Goal: Information Seeking & Learning: Check status

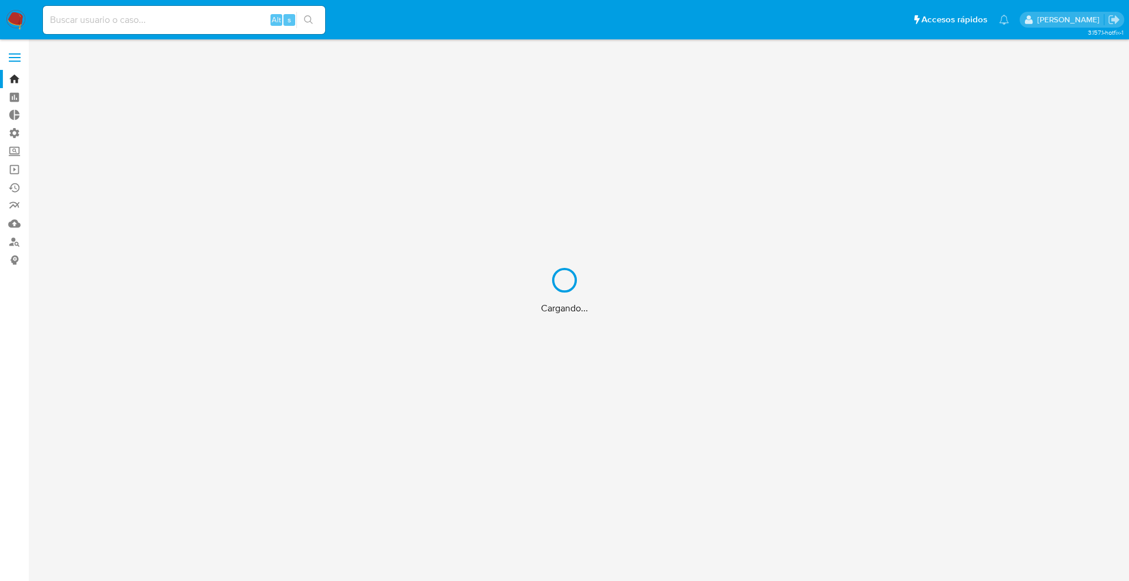
click at [184, 23] on div "Cargando..." at bounding box center [564, 290] width 1129 height 581
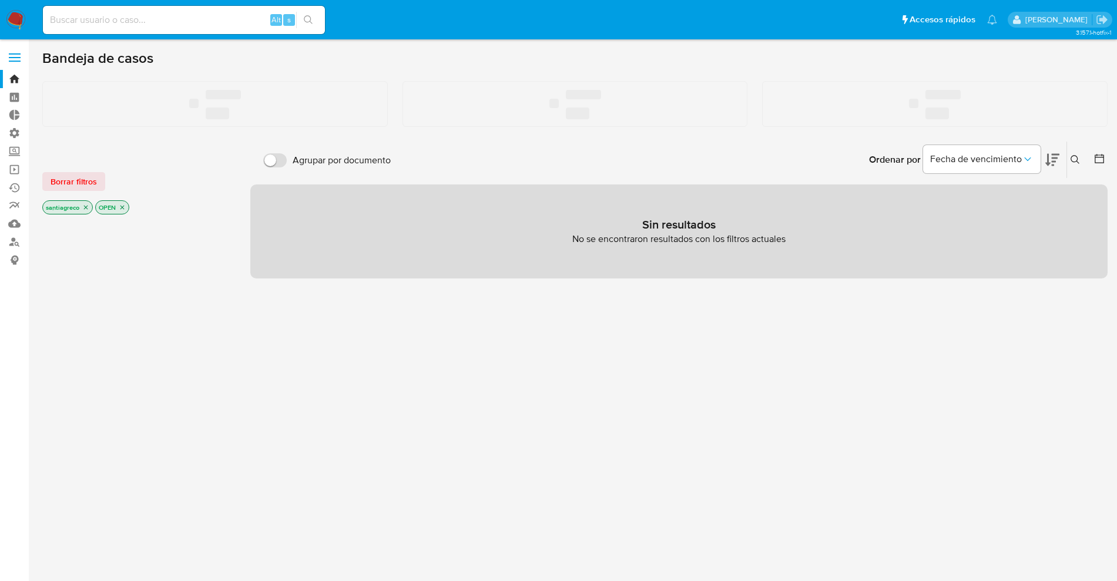
click at [180, 21] on input at bounding box center [184, 19] width 282 height 15
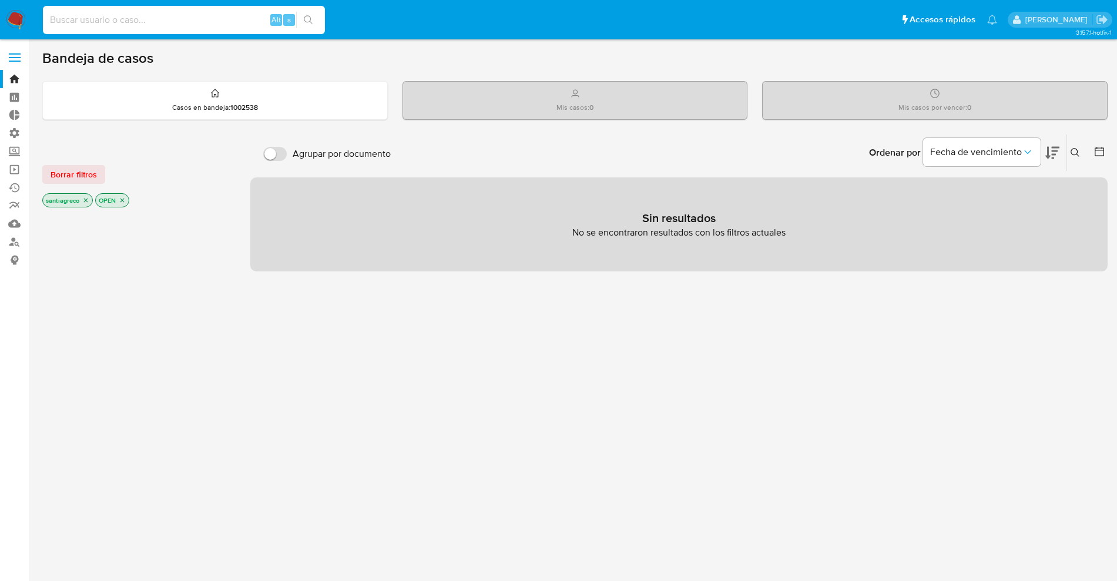
paste input "whCc0bmICBUlIrjIAOF82aGp"
type input "whCc0bmICBUlIrjIAOF82aGp"
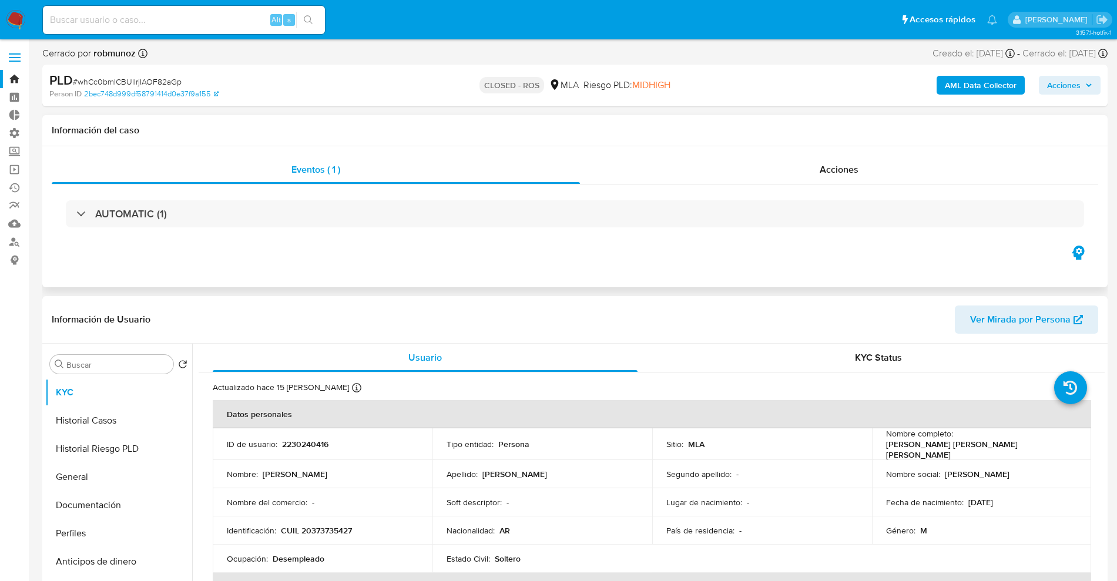
select select "10"
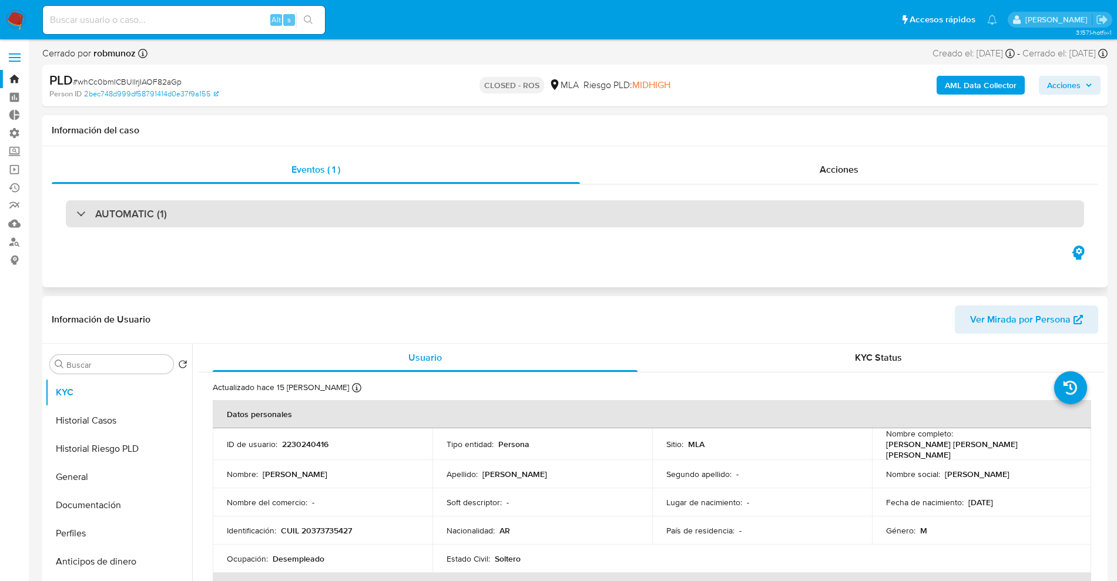
click at [183, 217] on div "AUTOMATIC (1)" at bounding box center [575, 213] width 1019 height 27
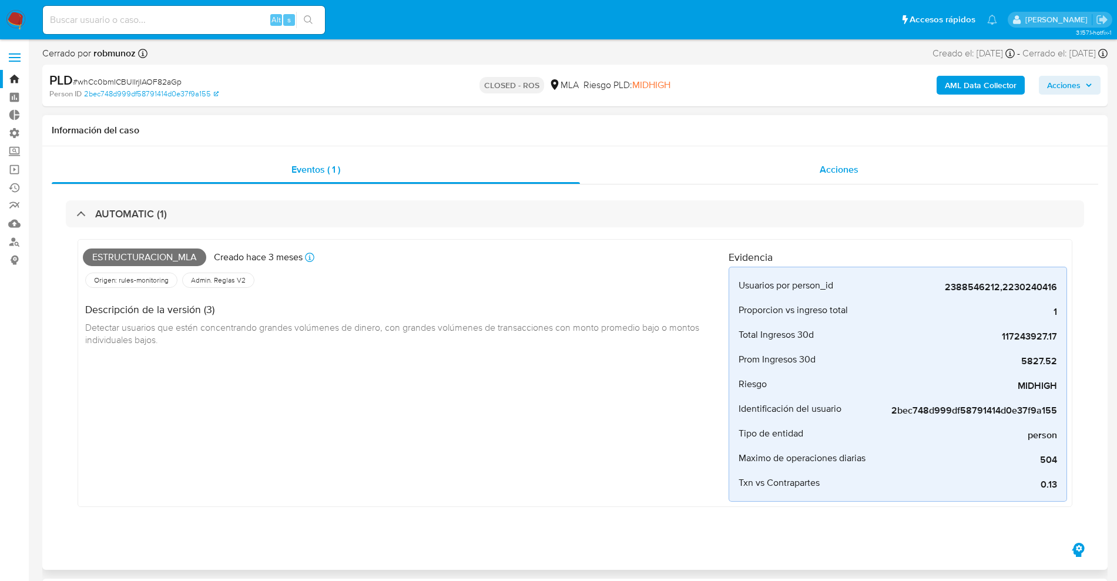
click at [807, 167] on div "Acciones" at bounding box center [839, 170] width 518 height 28
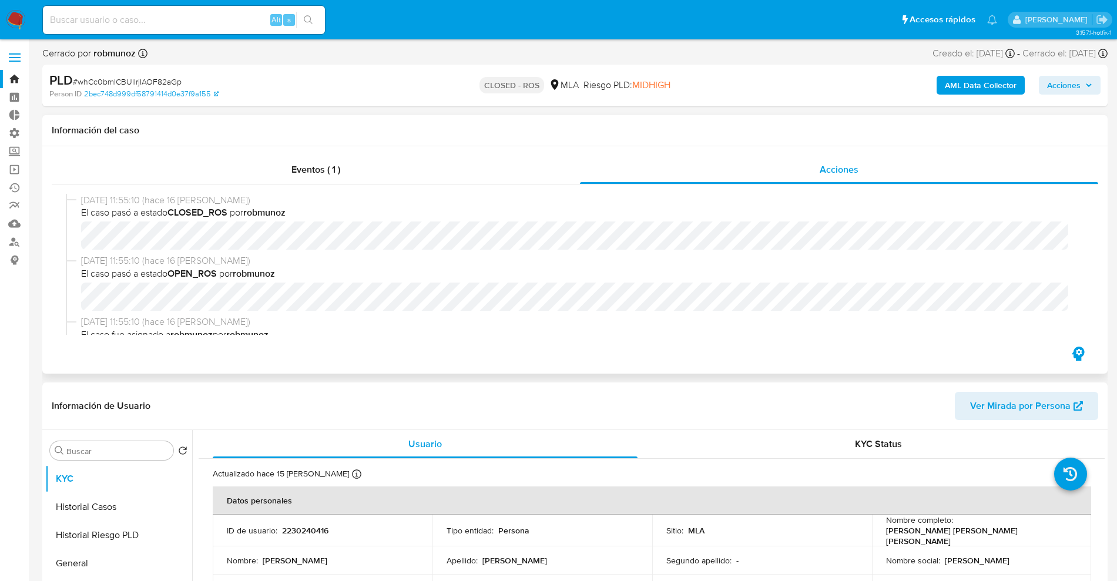
click at [456, 187] on div "13/08/2025 11:55:10 (hace 16 días) El caso pasó a estado CLOSED_ROS por robmuno…" at bounding box center [575, 265] width 1047 height 160
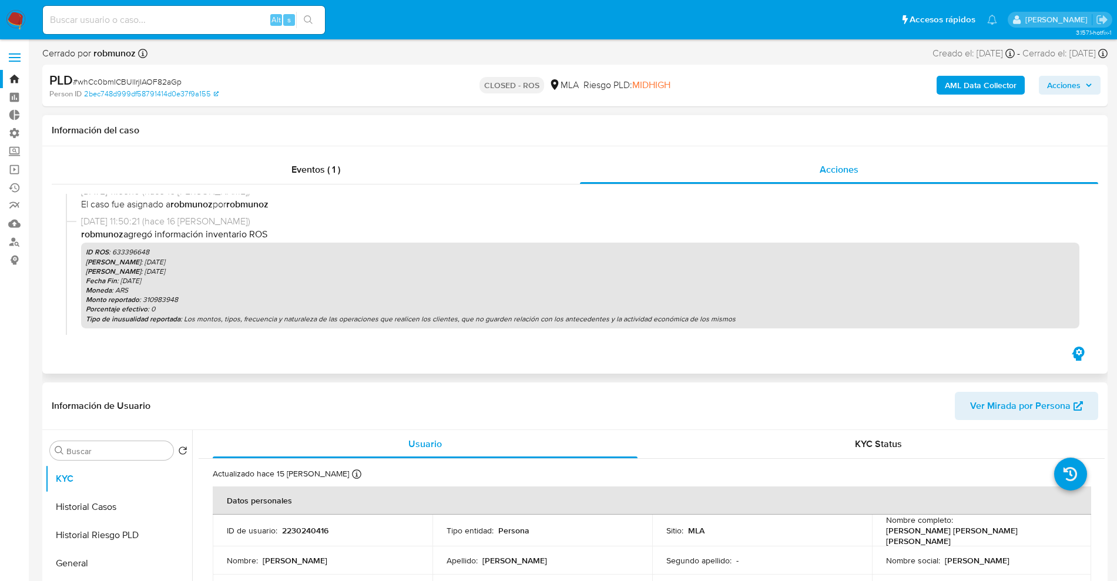
scroll to position [147, 0]
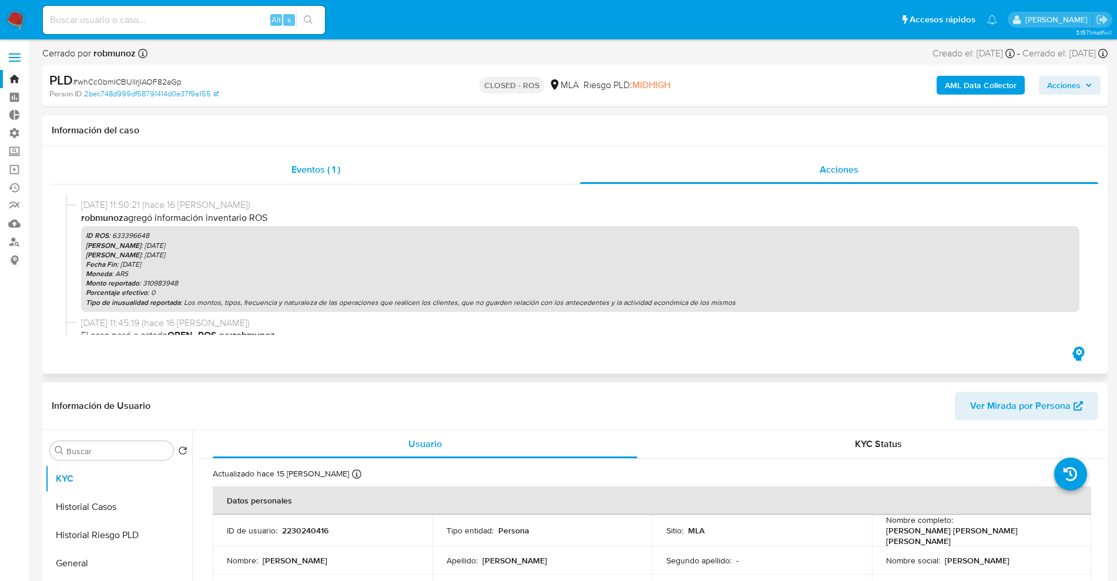
click at [380, 162] on div "Eventos ( 1 )" at bounding box center [316, 170] width 528 height 28
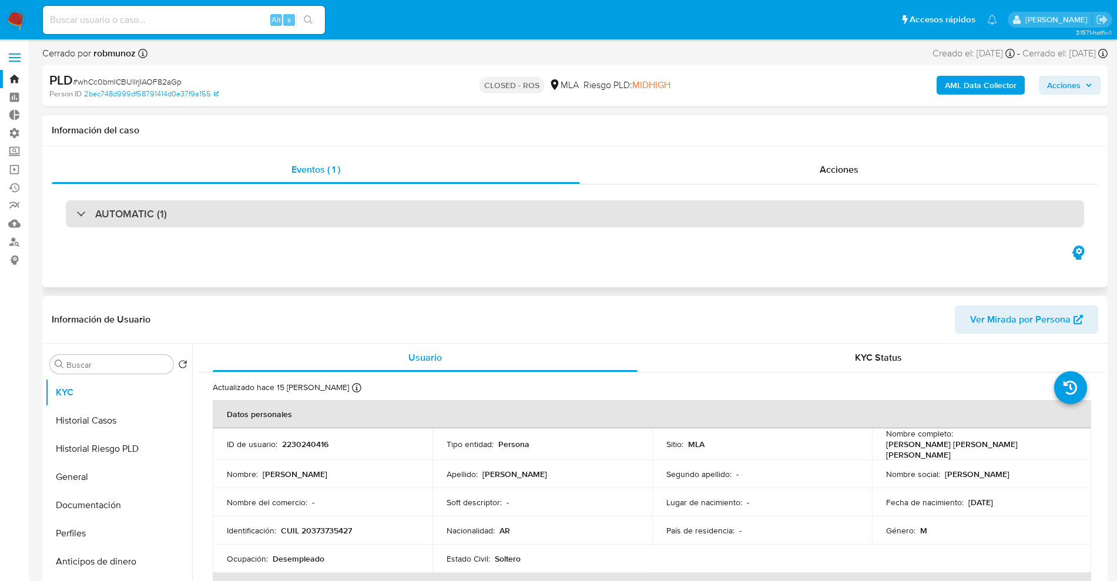
click at [122, 208] on h3 "AUTOMATIC (1)" at bounding box center [131, 214] width 72 height 13
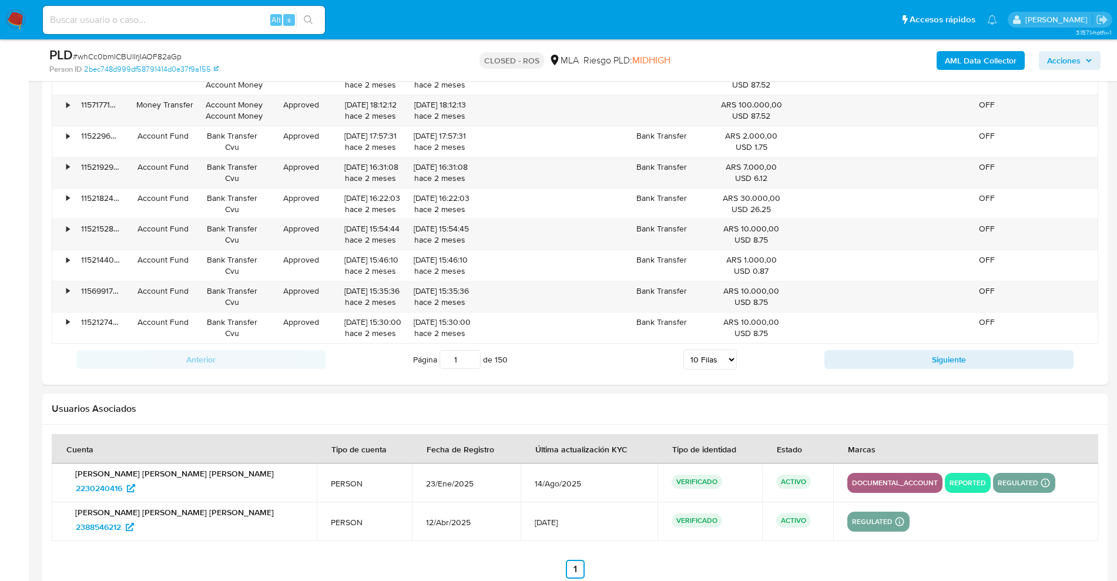
scroll to position [1746, 0]
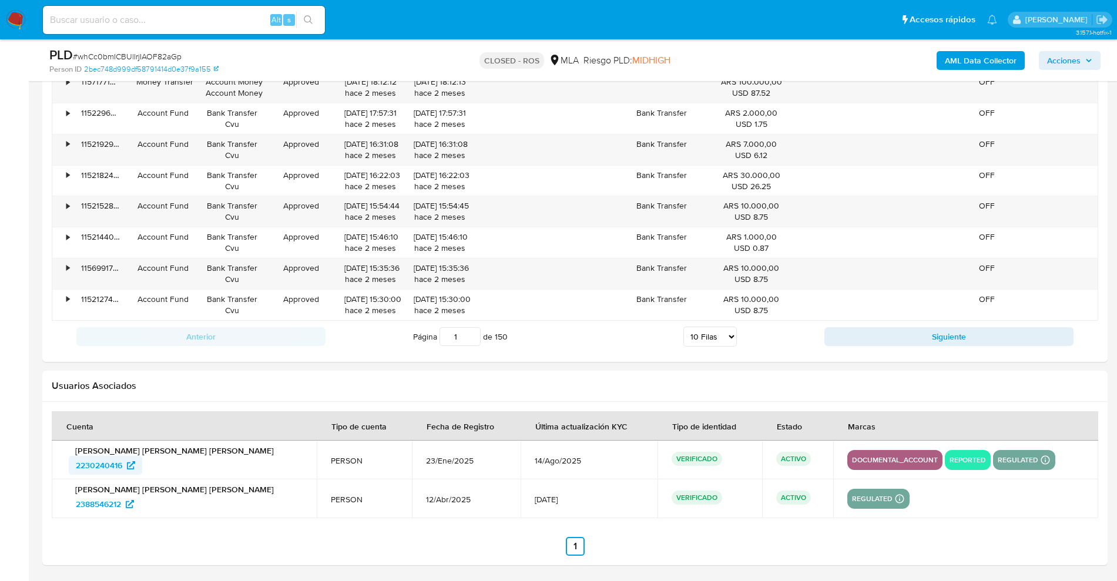
click at [101, 464] on span "2230240416" at bounding box center [99, 465] width 46 height 19
drag, startPoint x: 68, startPoint y: 467, endPoint x: 192, endPoint y: 527, distance: 137.2
click at [126, 459] on div "Gabriel Alejandro Brito Ulloa 2230240416" at bounding box center [184, 460] width 237 height 29
click at [193, 25] on input at bounding box center [184, 19] width 282 height 15
paste input "2bec748d999df58791414d0e37f9a155"
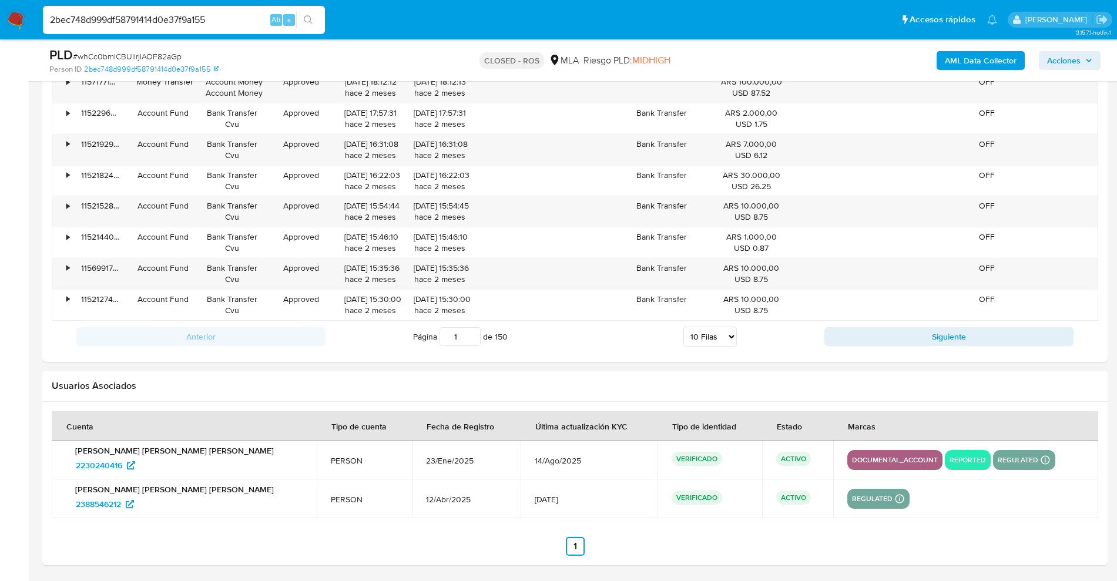
type input "2bec748d999df58791414d0e37f9a155"
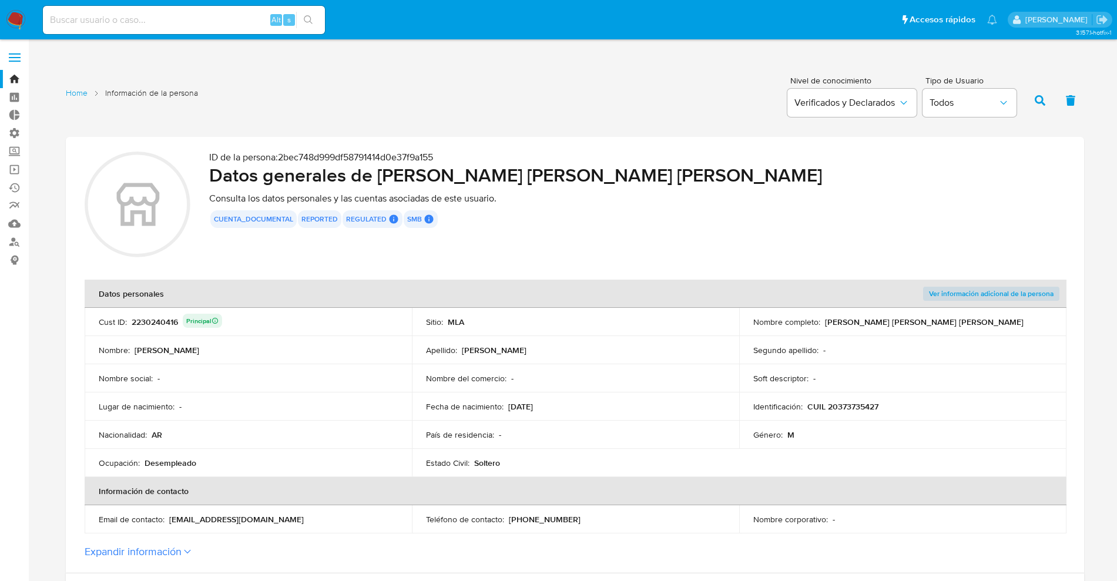
click at [158, 326] on div "2230240416 Principal" at bounding box center [177, 322] width 91 height 16
drag, startPoint x: 170, startPoint y: 17, endPoint x: 168, endPoint y: 9, distance: 8.6
click at [169, 11] on div "Alt s" at bounding box center [184, 20] width 282 height 28
paste input "2230240416"
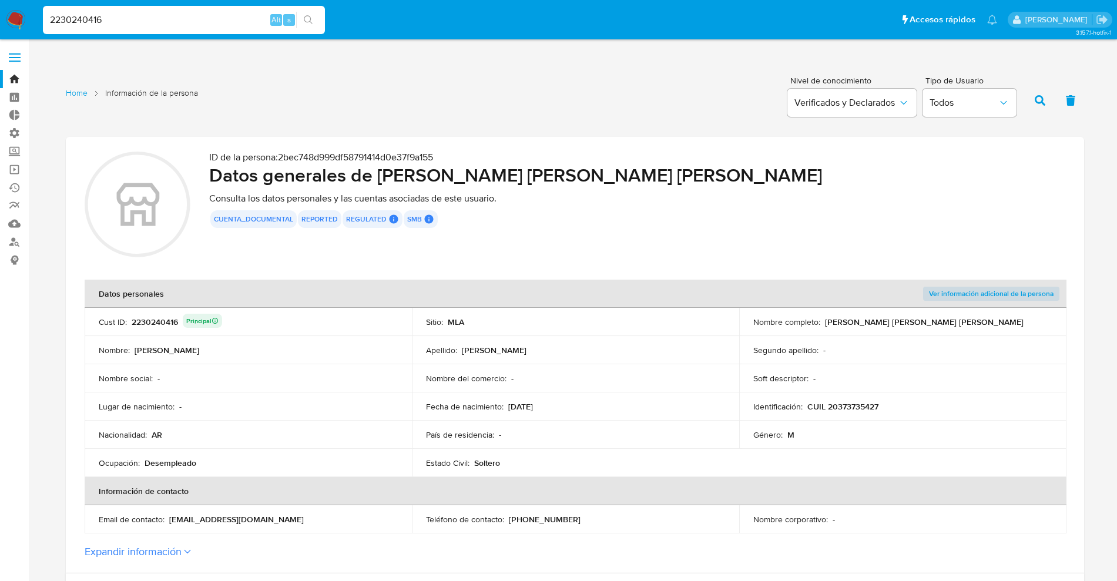
type input "2230240416"
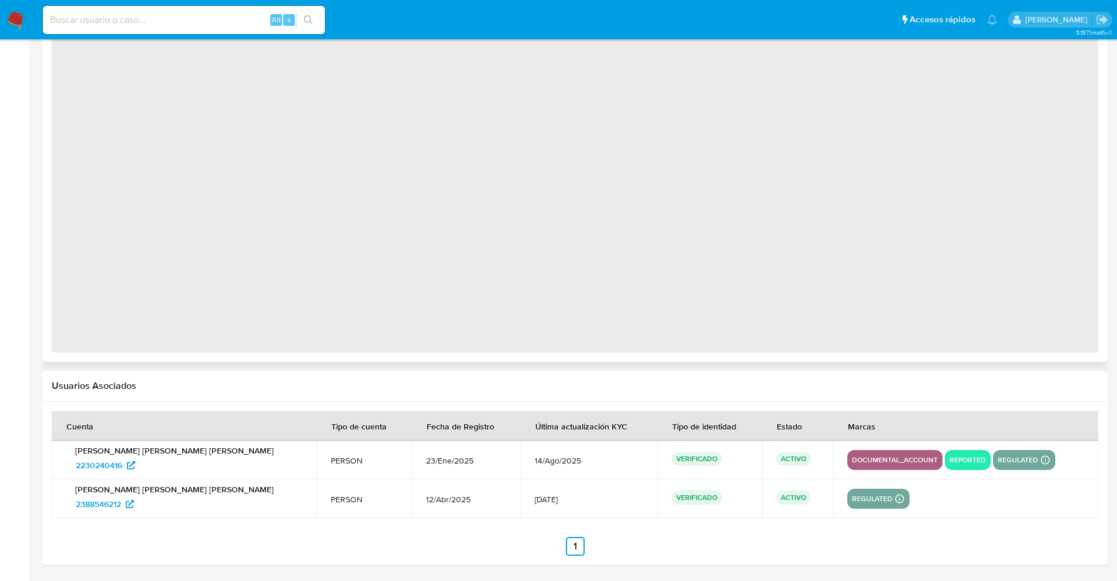
select select "10"
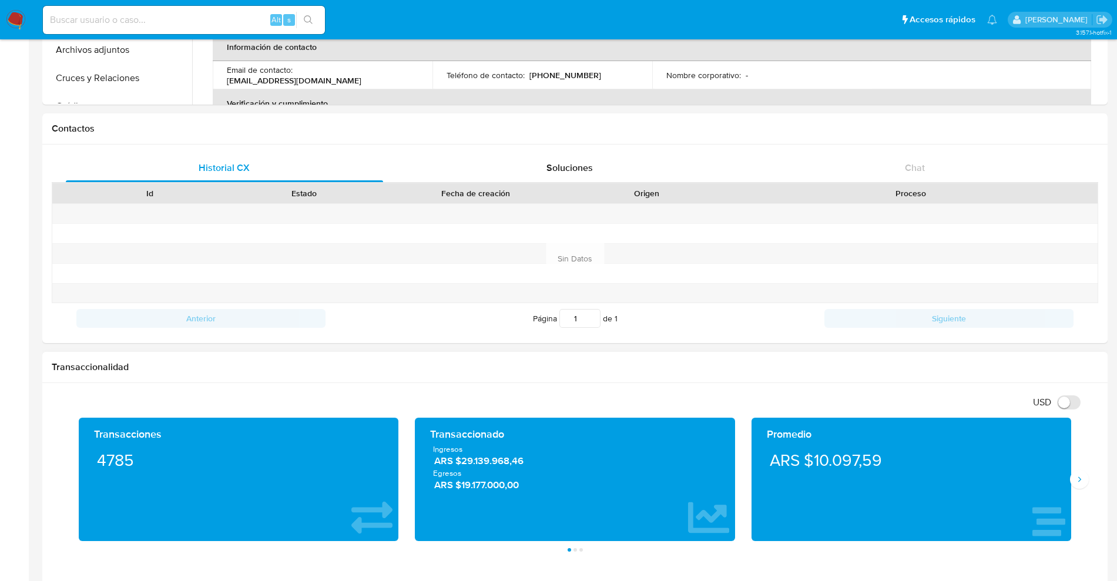
scroll to position [1026, 0]
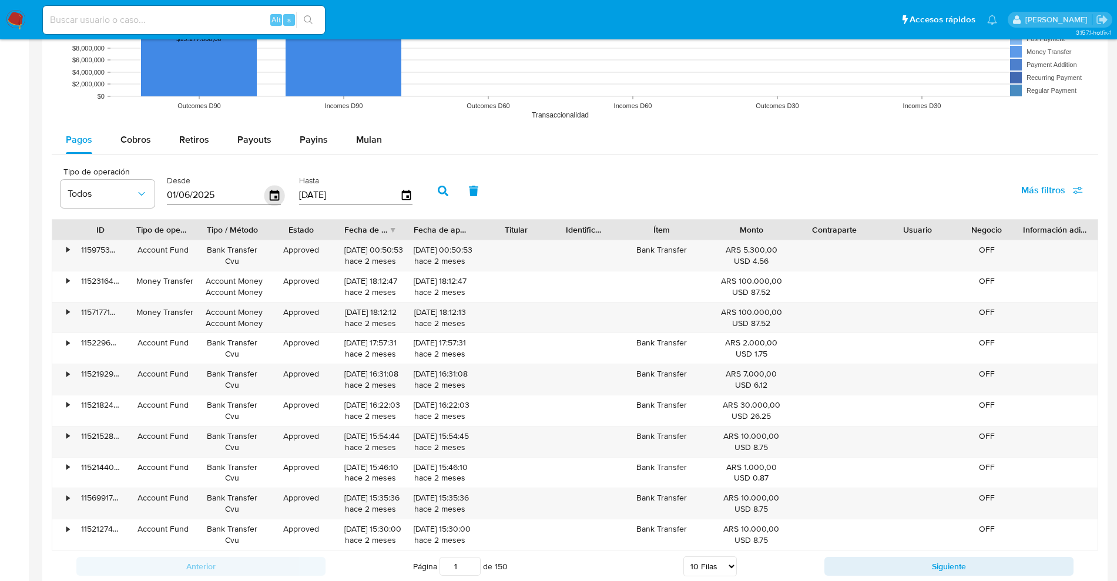
click at [278, 192] on icon "button" at bounding box center [274, 195] width 9 height 11
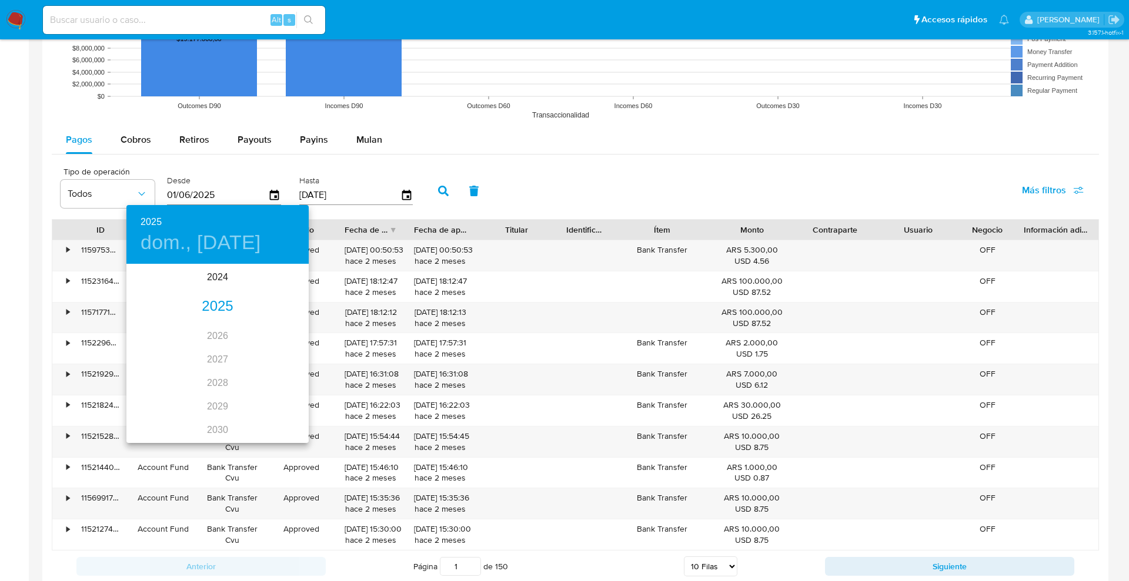
click at [207, 306] on div "2025" at bounding box center [217, 307] width 182 height 24
click at [224, 329] on div "may." at bounding box center [217, 332] width 61 height 44
type input "01/05/2025"
drag, startPoint x: 216, startPoint y: 322, endPoint x: 292, endPoint y: 251, distance: 103.5
click at [216, 322] on p "1" at bounding box center [217, 326] width 5 height 12
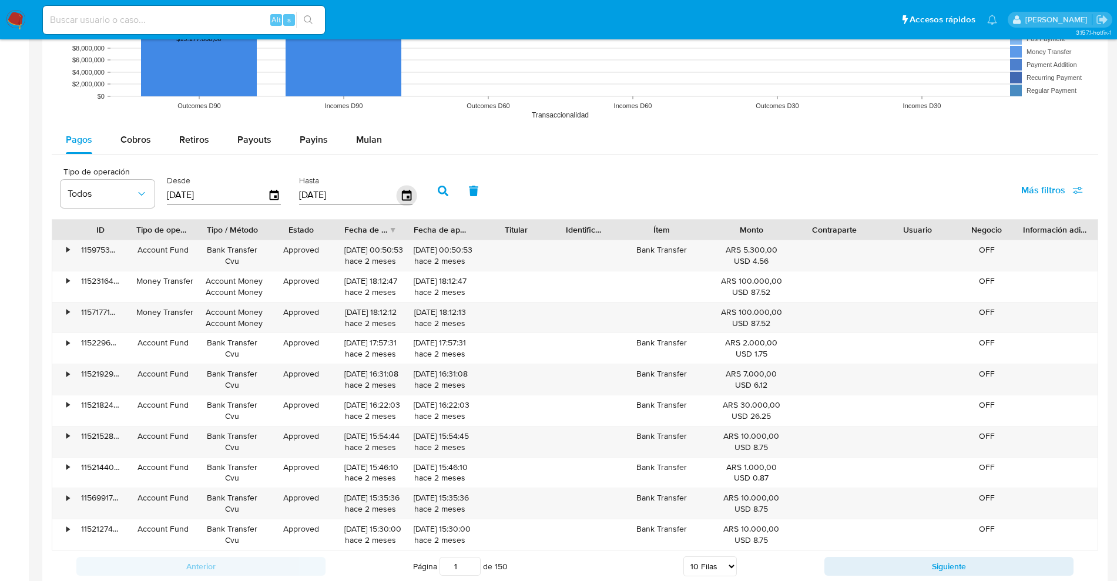
click at [410, 192] on icon "button" at bounding box center [405, 195] width 9 height 11
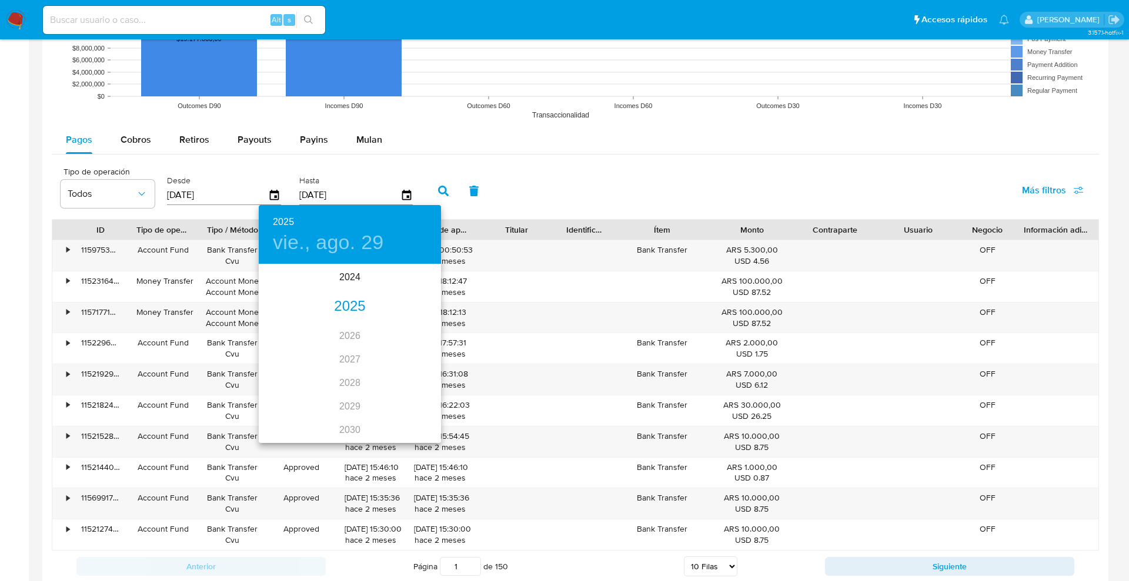
click at [349, 308] on div "2025" at bounding box center [350, 307] width 182 height 24
click at [347, 330] on div "may." at bounding box center [349, 332] width 61 height 44
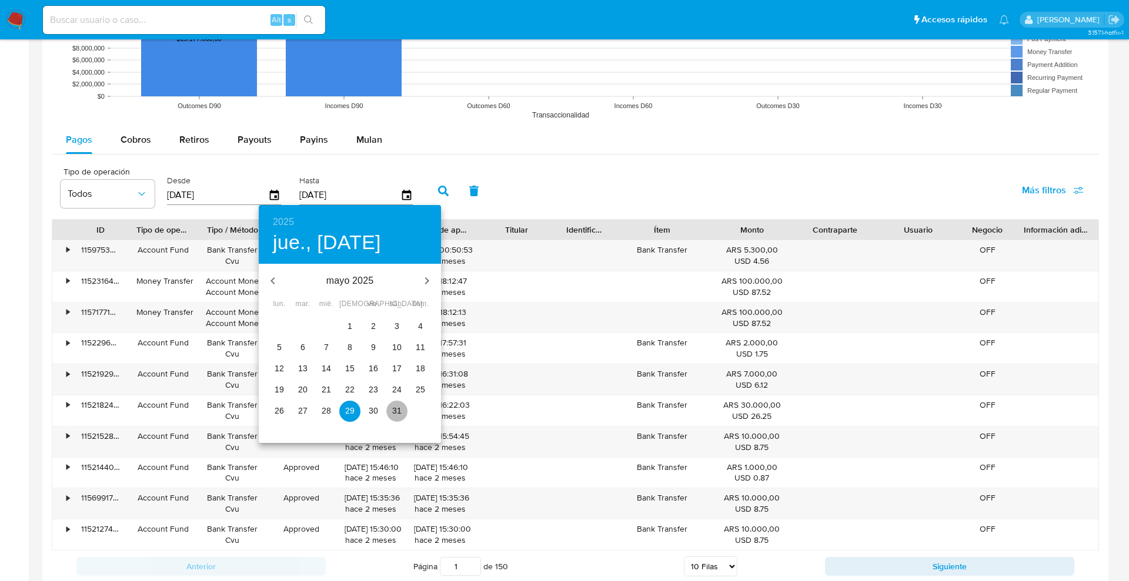
drag, startPoint x: 394, startPoint y: 412, endPoint x: 440, endPoint y: 374, distance: 59.3
click at [394, 412] on p "31" at bounding box center [396, 411] width 9 height 12
type input "31/05/2025"
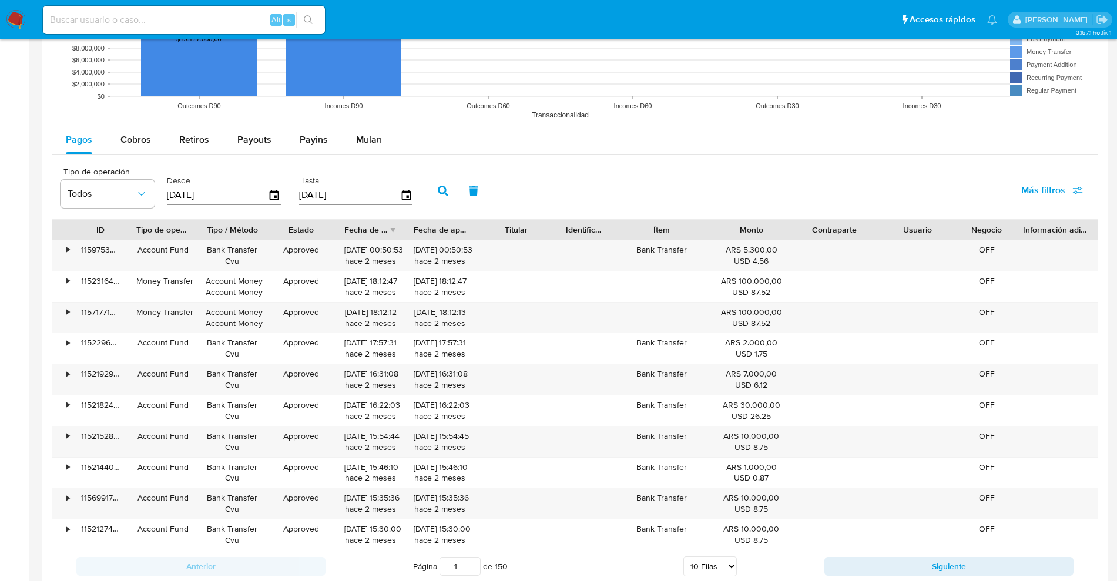
click at [450, 190] on button "button" at bounding box center [443, 191] width 31 height 28
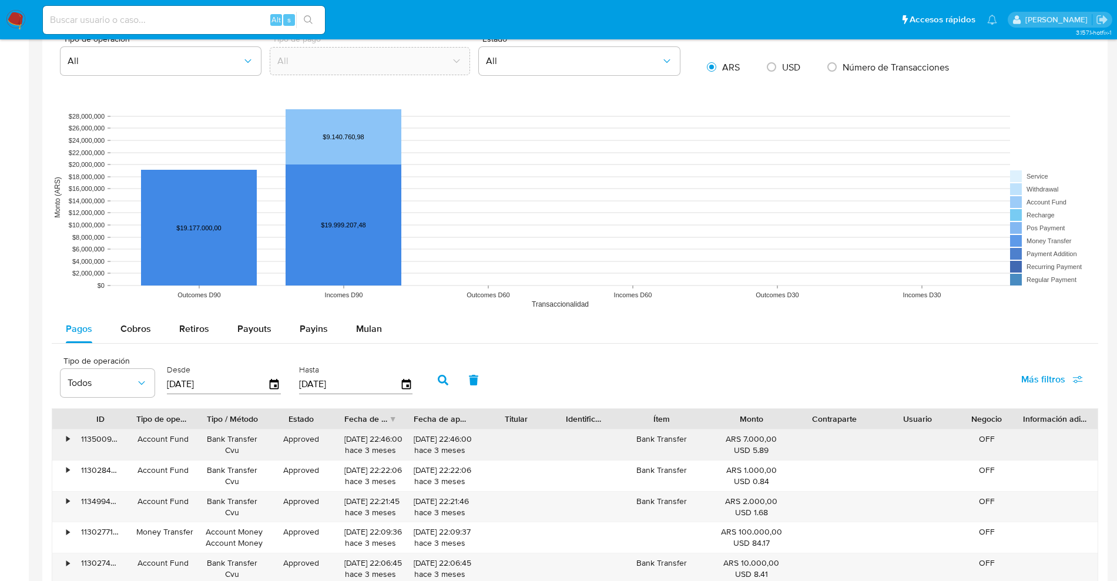
scroll to position [962, 0]
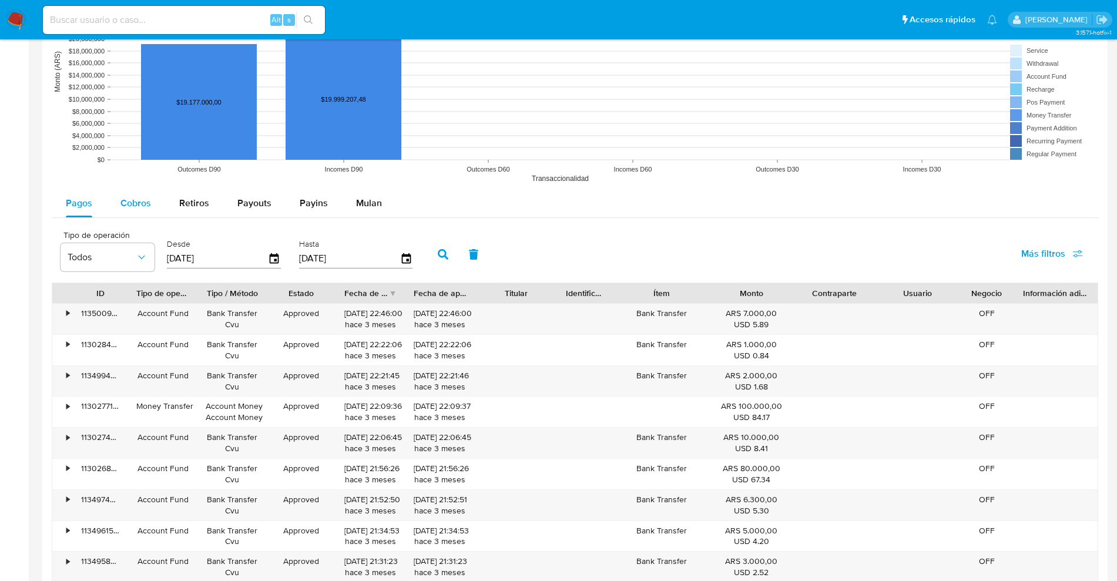
click at [148, 205] on span "Cobros" at bounding box center [136, 203] width 31 height 14
select select "10"
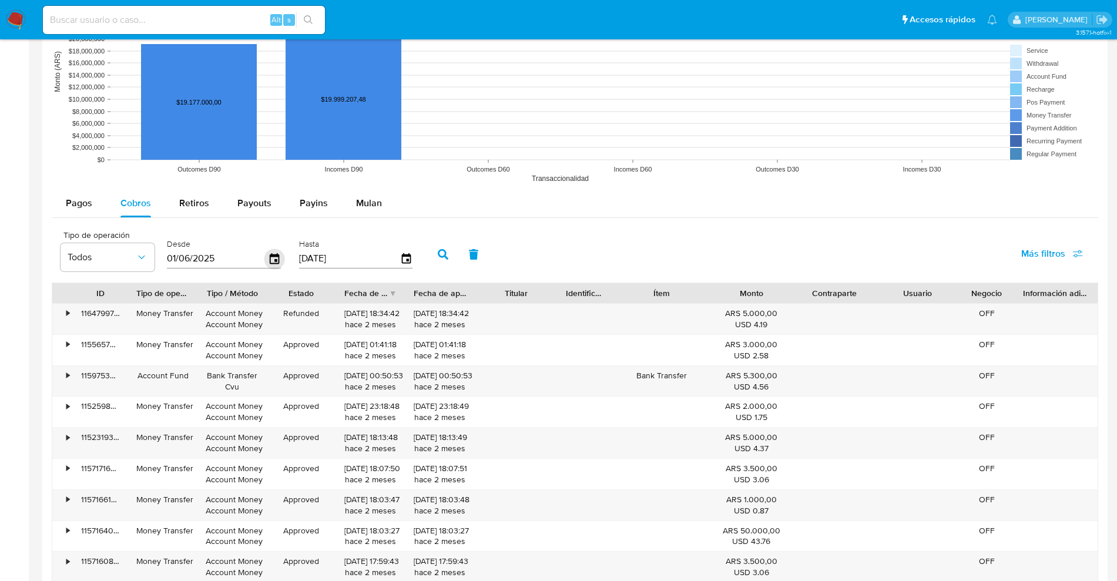
click at [273, 260] on icon "button" at bounding box center [275, 259] width 21 height 21
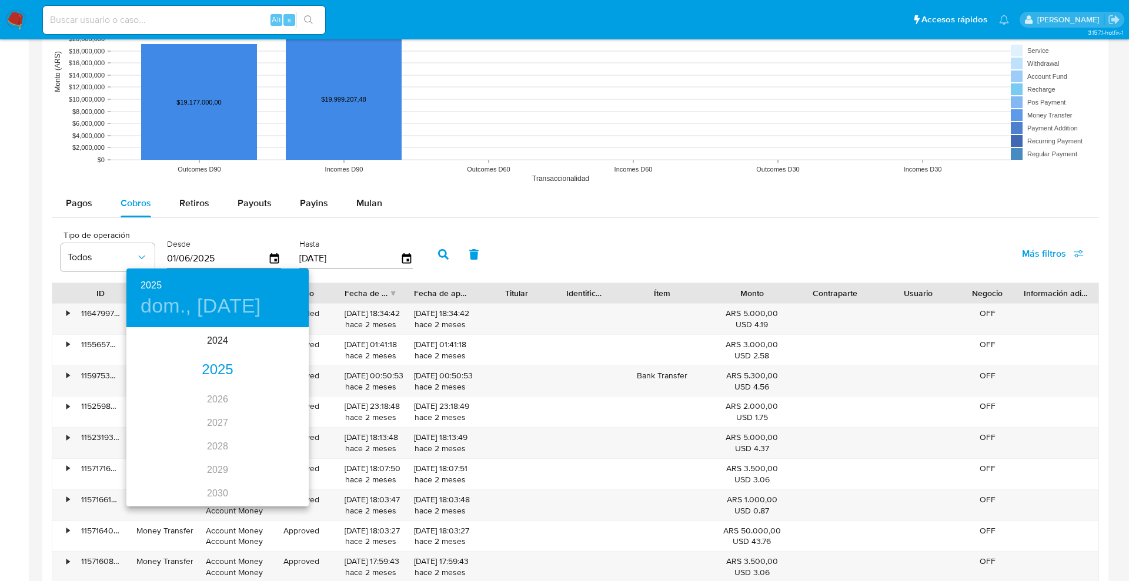
click at [208, 362] on div "2025" at bounding box center [217, 371] width 182 height 24
click at [205, 394] on div "may." at bounding box center [217, 395] width 61 height 44
type input "01/05/2025"
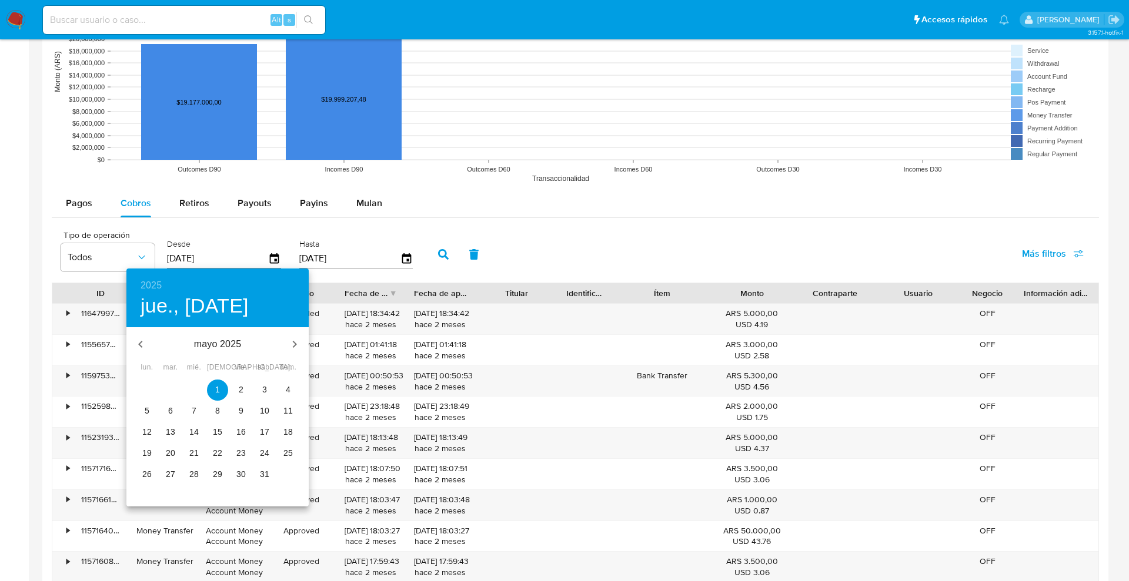
drag, startPoint x: 220, startPoint y: 393, endPoint x: 344, endPoint y: 266, distance: 177.1
click at [219, 388] on span "1" at bounding box center [217, 390] width 21 height 12
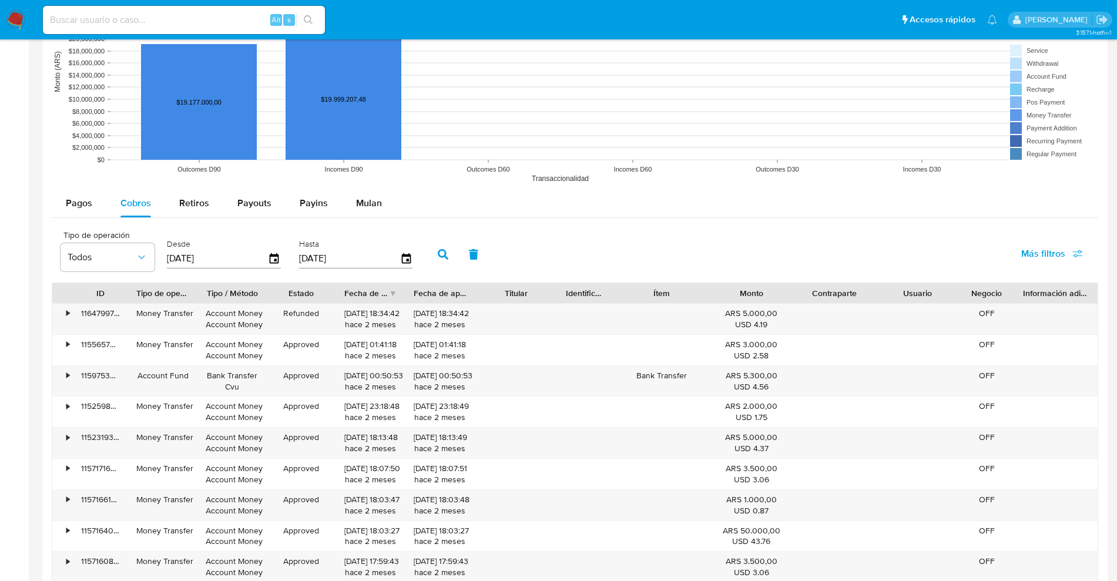
click at [396, 263] on input "[DATE]" at bounding box center [349, 258] width 101 height 19
click at [415, 259] on div "Hasta 29/08/2025" at bounding box center [357, 253] width 123 height 47
click at [406, 258] on icon "button" at bounding box center [406, 259] width 21 height 21
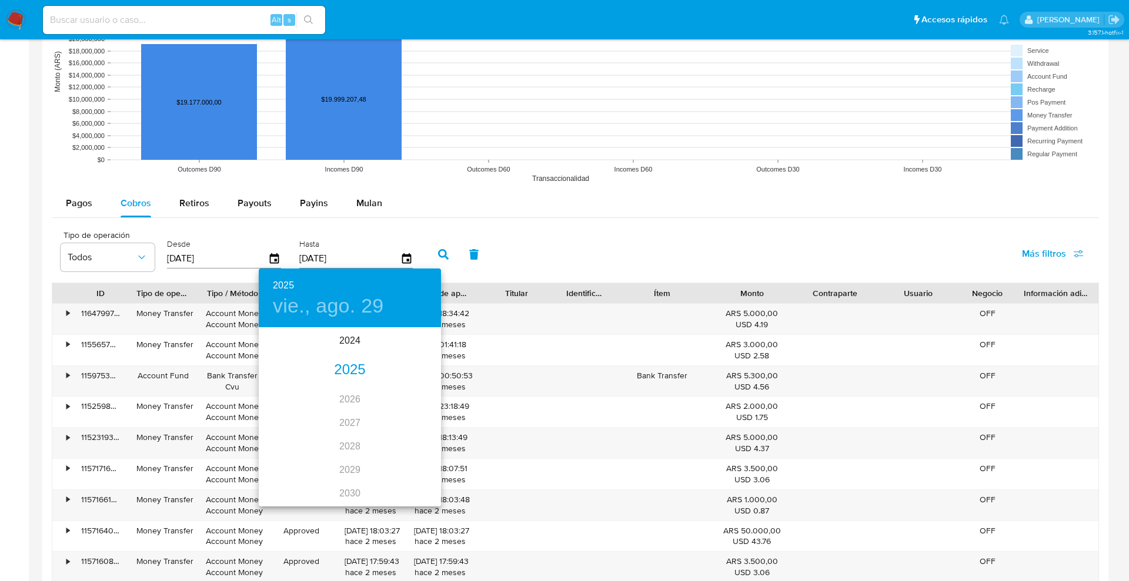
click at [345, 360] on div "2025" at bounding box center [350, 371] width 182 height 24
click at [339, 393] on div "may." at bounding box center [349, 395] width 61 height 44
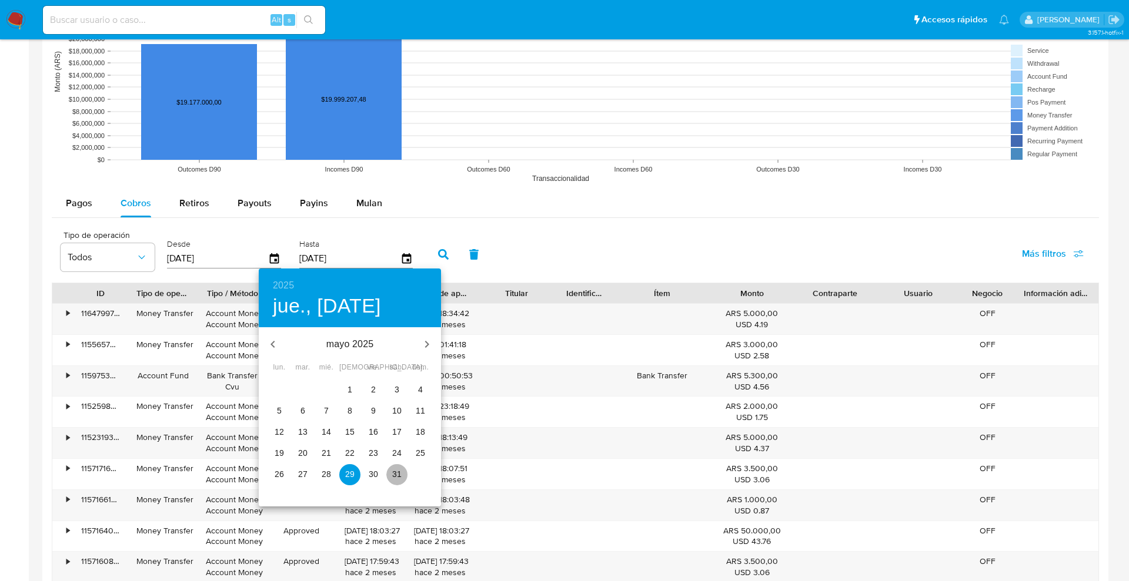
click at [394, 478] on p "31" at bounding box center [396, 475] width 9 height 12
type input "31/05/2025"
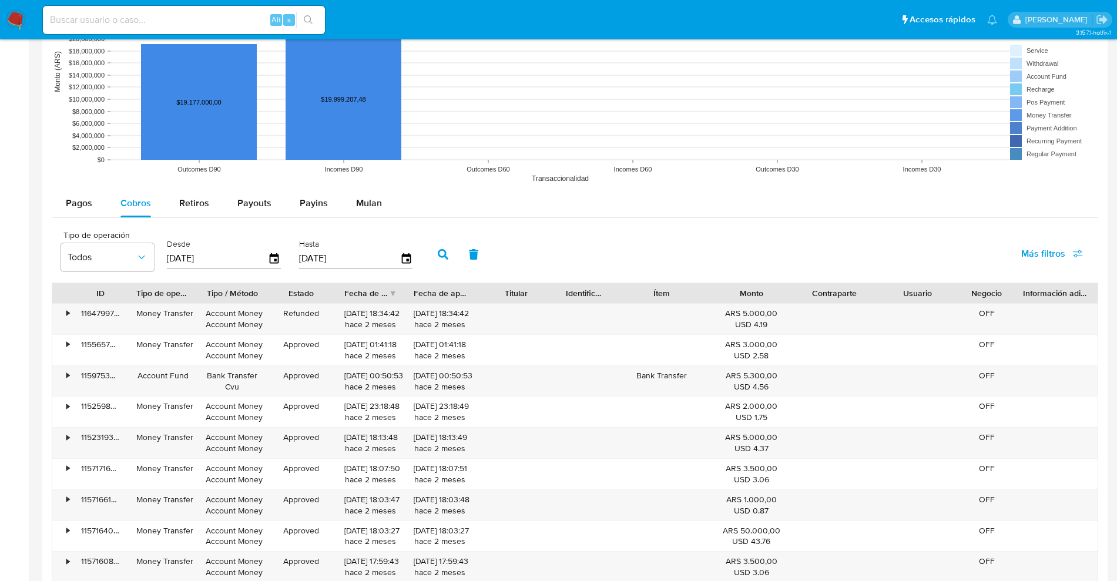
click at [435, 268] on button "button" at bounding box center [443, 254] width 31 height 28
click at [1056, 257] on span "Más filtros" at bounding box center [1044, 254] width 44 height 28
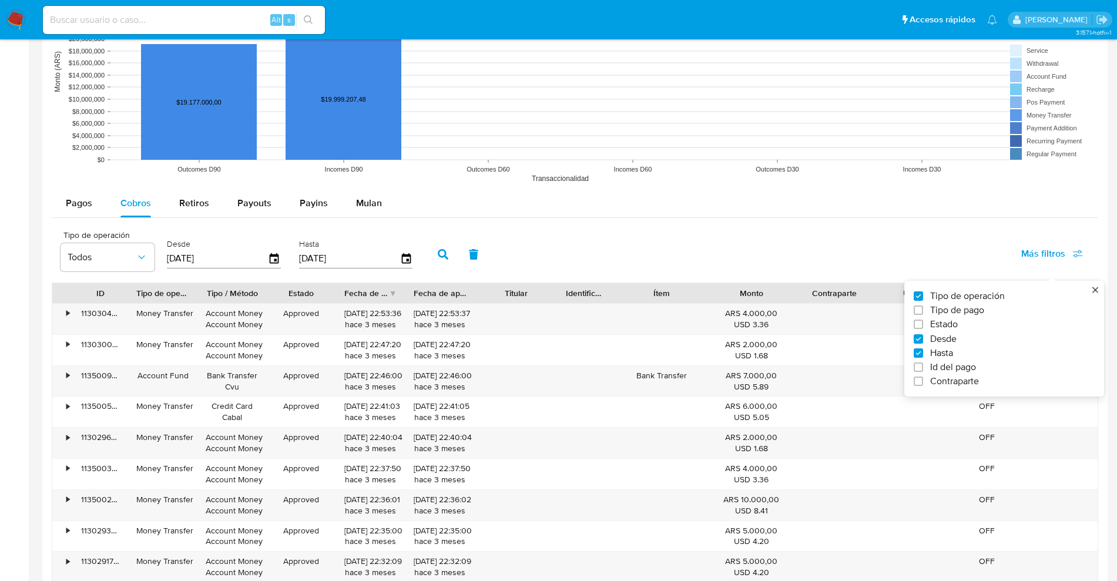
click at [949, 309] on span "Tipo de pago" at bounding box center [958, 310] width 54 height 12
click at [923, 309] on input "Tipo de pago" at bounding box center [918, 310] width 9 height 9
checkbox input "true"
type input "01/05/2025"
drag, startPoint x: 695, startPoint y: 236, endPoint x: 601, endPoint y: 243, distance: 94.9
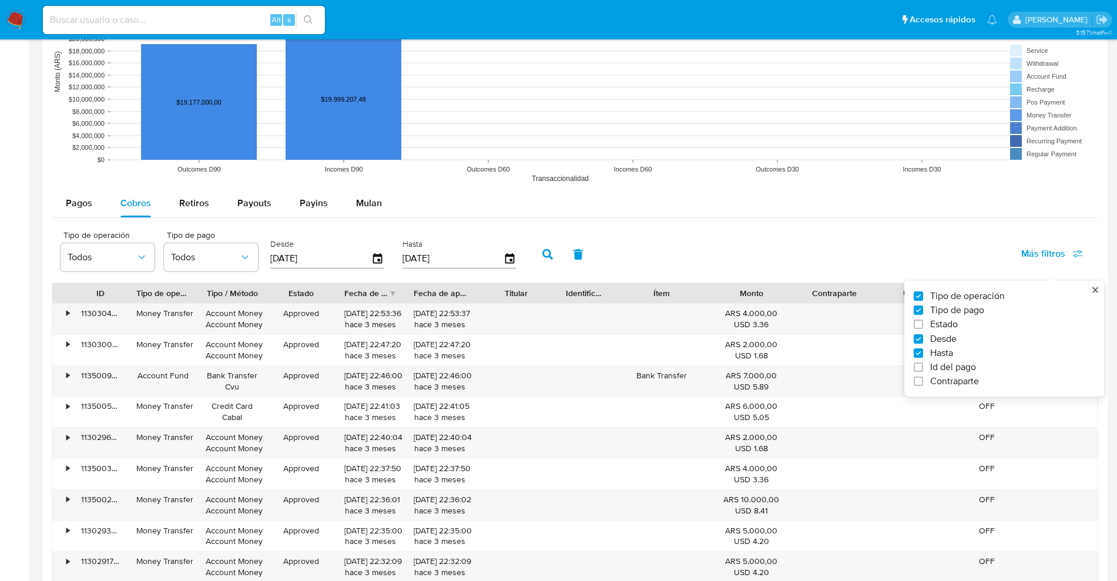
click at [696, 236] on div "Tipo de operación Todos Tipo de pago Todos Desde 01/05/2025 Hasta 31/05/2025 Má…" at bounding box center [575, 253] width 1047 height 59
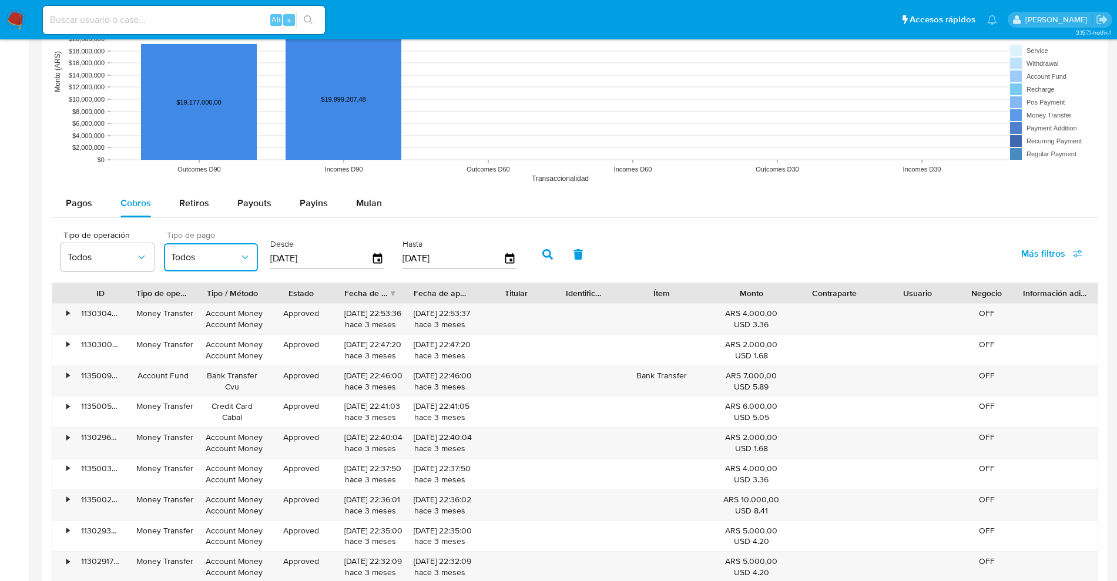
click at [231, 269] on button "Todos" at bounding box center [211, 257] width 94 height 28
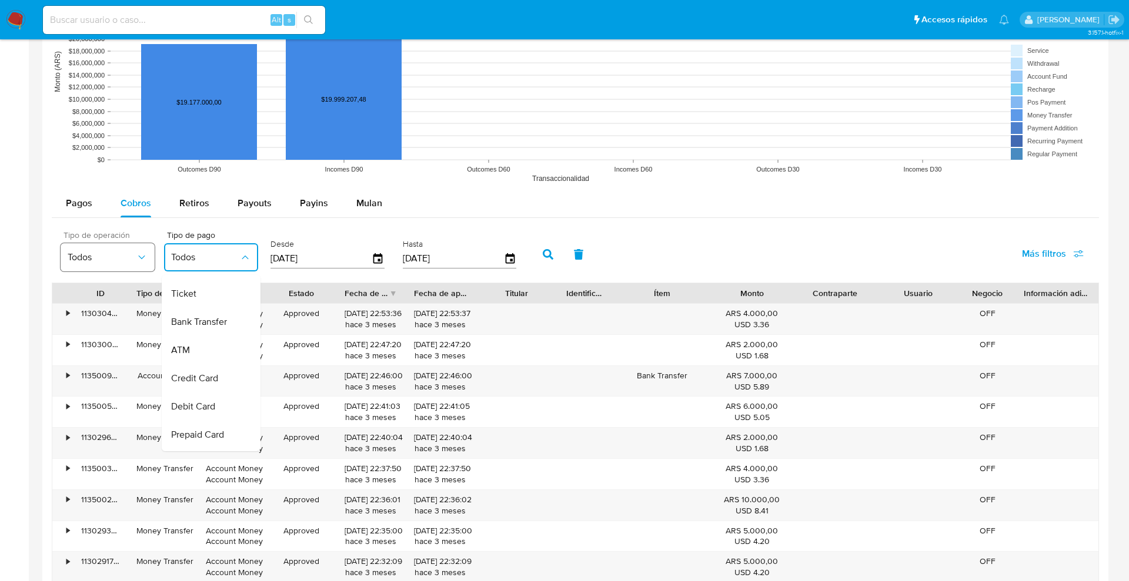
scroll to position [0, 0]
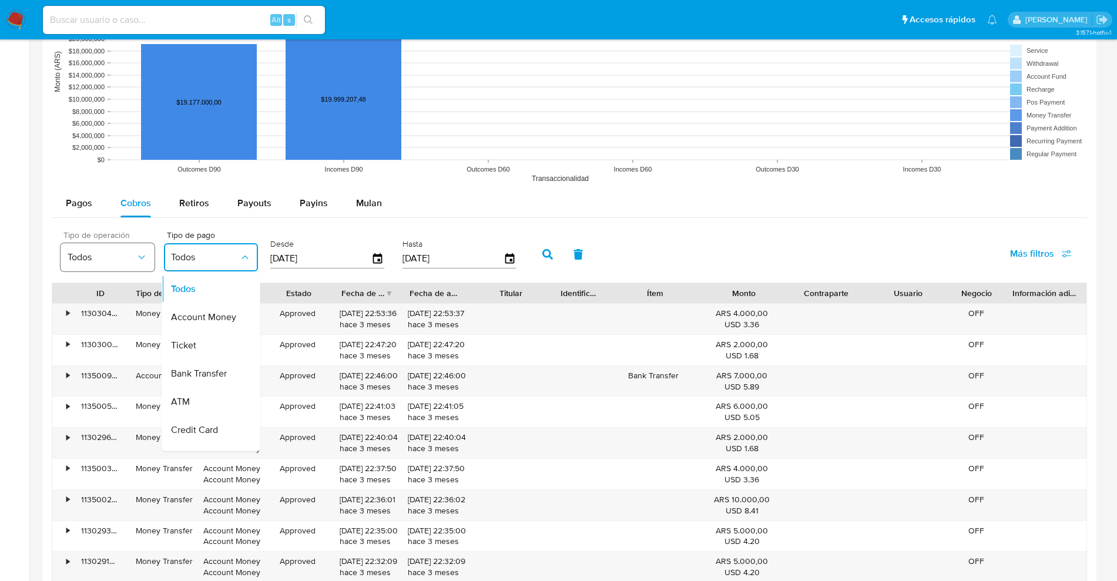
click at [98, 263] on button "Todos" at bounding box center [108, 257] width 94 height 28
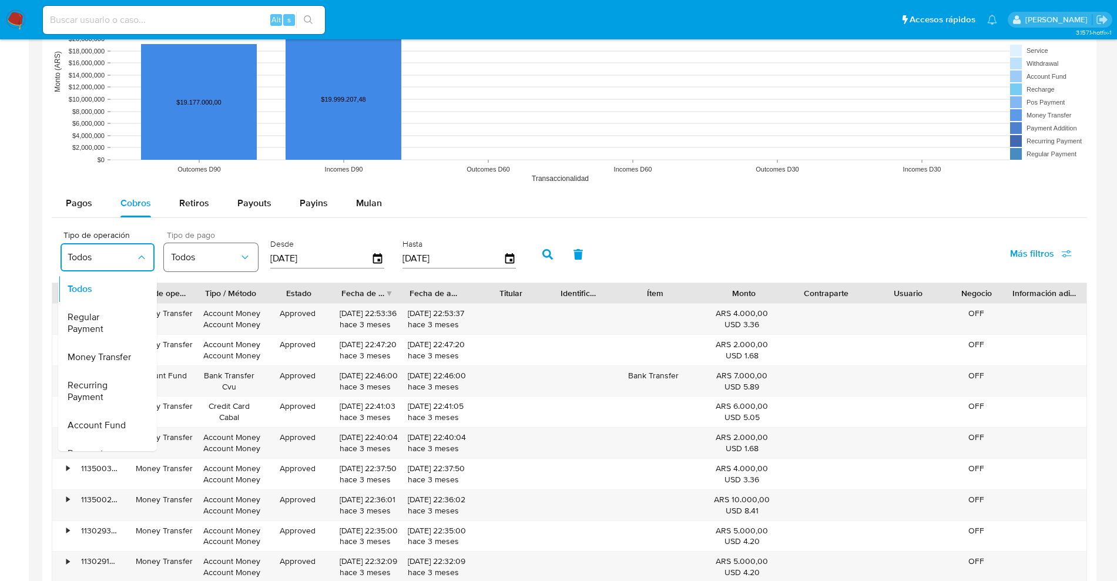
click at [239, 262] on span "Todos" at bounding box center [205, 258] width 68 height 12
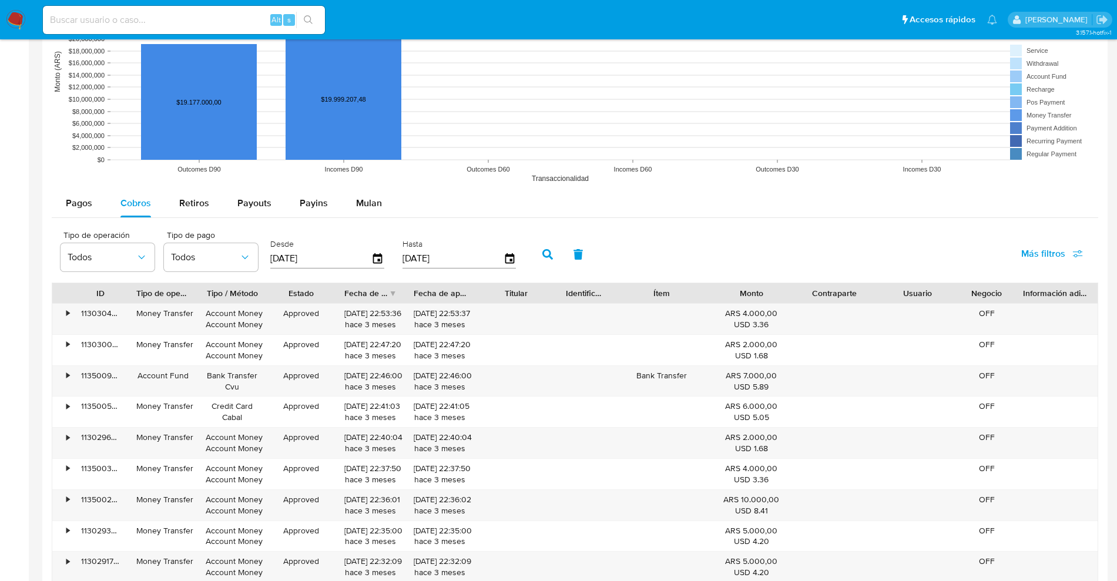
click at [745, 232] on div "Tipo de operación Todos Tipo de pago Todos Desde 01/05/2025 Hasta 31/05/2025 Má…" at bounding box center [575, 253] width 1047 height 59
click at [196, 263] on button "Todos" at bounding box center [211, 257] width 94 height 28
click at [652, 182] on rect at bounding box center [575, 71] width 1047 height 235
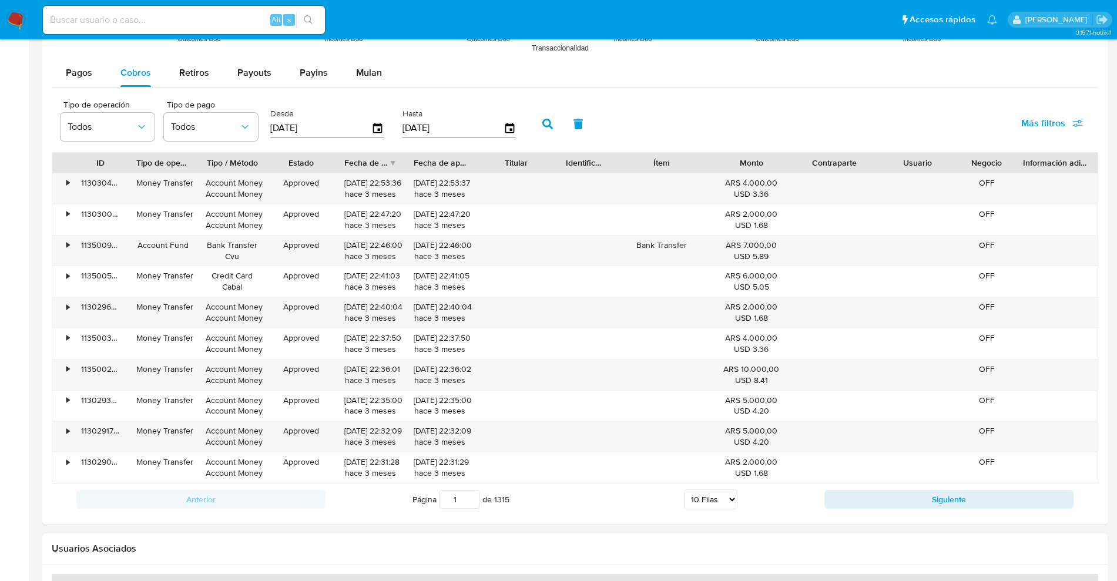
scroll to position [1109, 0]
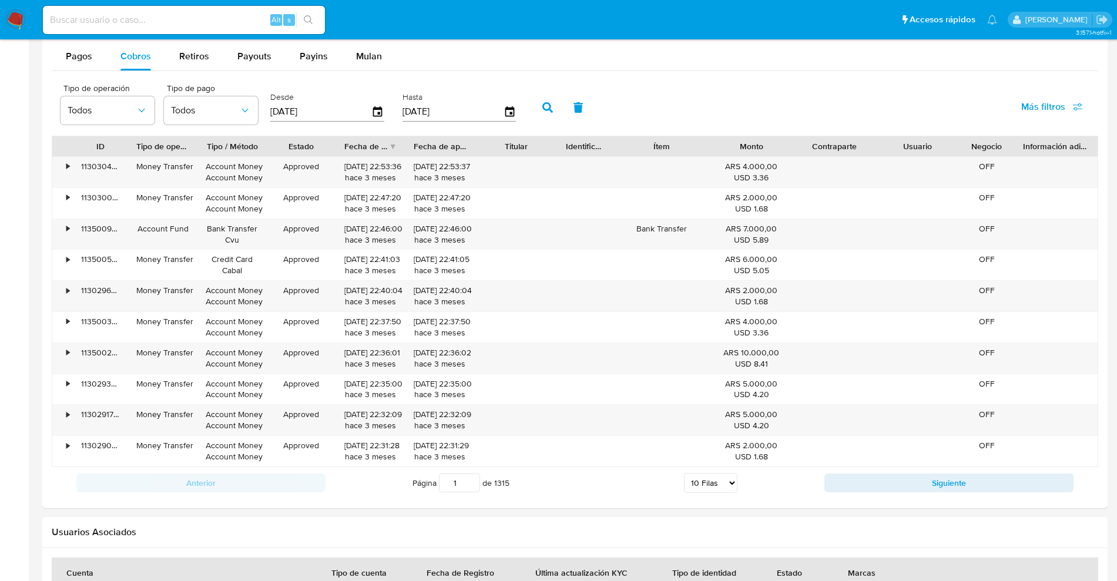
click at [1068, 116] on span "Más filtros" at bounding box center [1053, 107] width 62 height 26
click at [941, 175] on span "Estado" at bounding box center [945, 178] width 28 height 12
click at [923, 175] on input "Estado" at bounding box center [918, 177] width 9 height 9
checkbox input "true"
type input "01/05/2025"
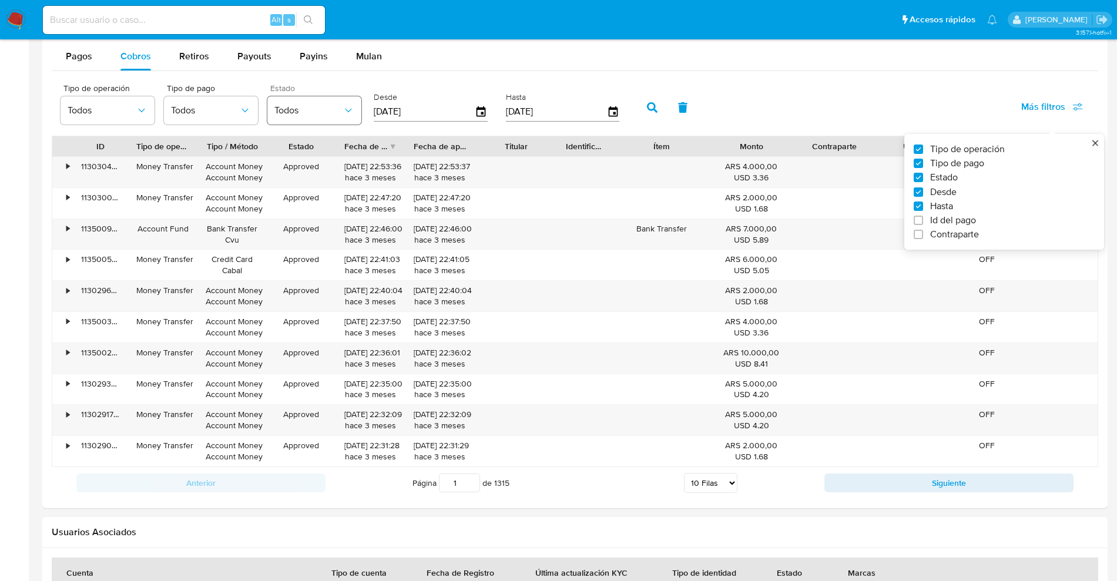
click at [325, 115] on span "Todos" at bounding box center [309, 111] width 68 height 12
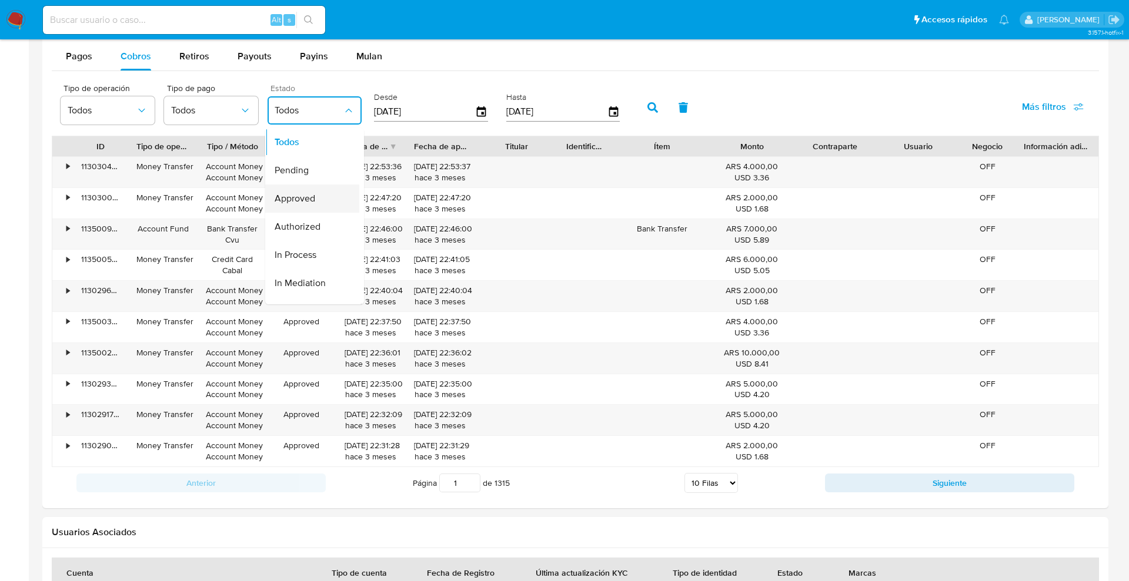
click at [306, 196] on span "Approved" at bounding box center [295, 199] width 41 height 12
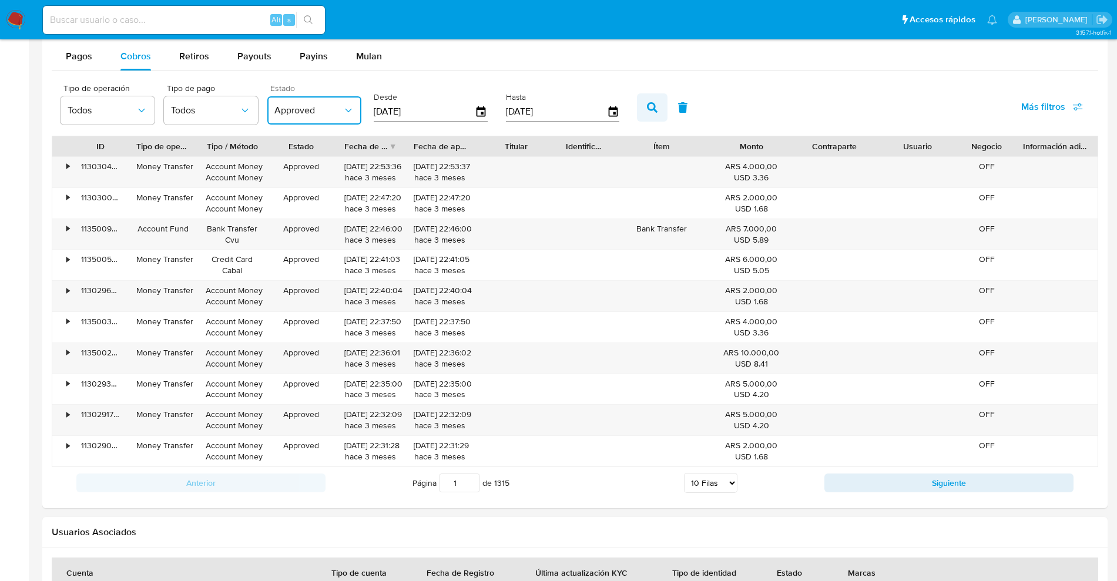
click at [647, 104] on icon "button" at bounding box center [652, 107] width 11 height 11
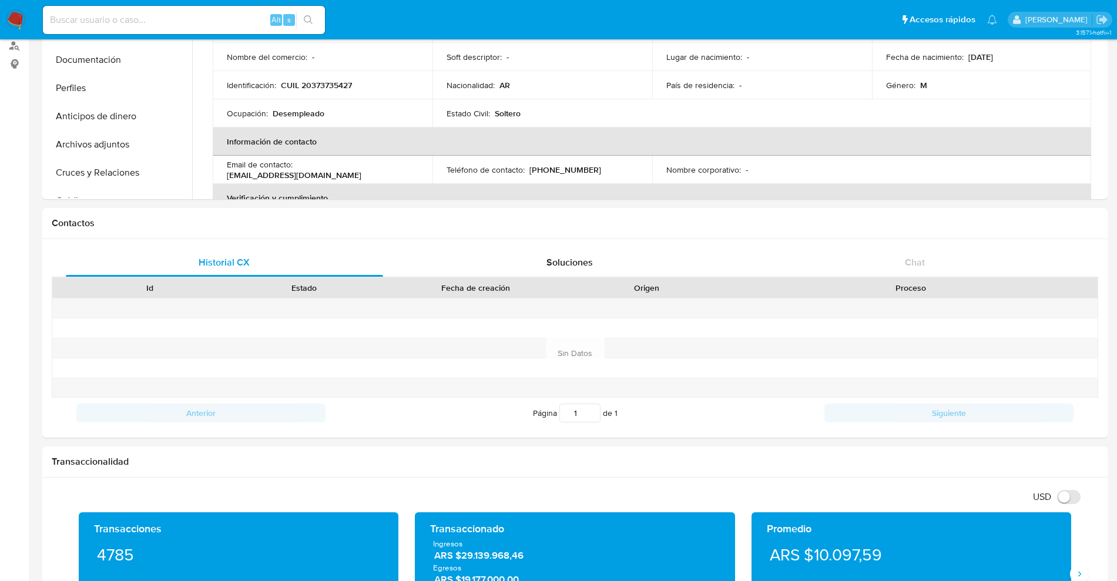
scroll to position [0, 0]
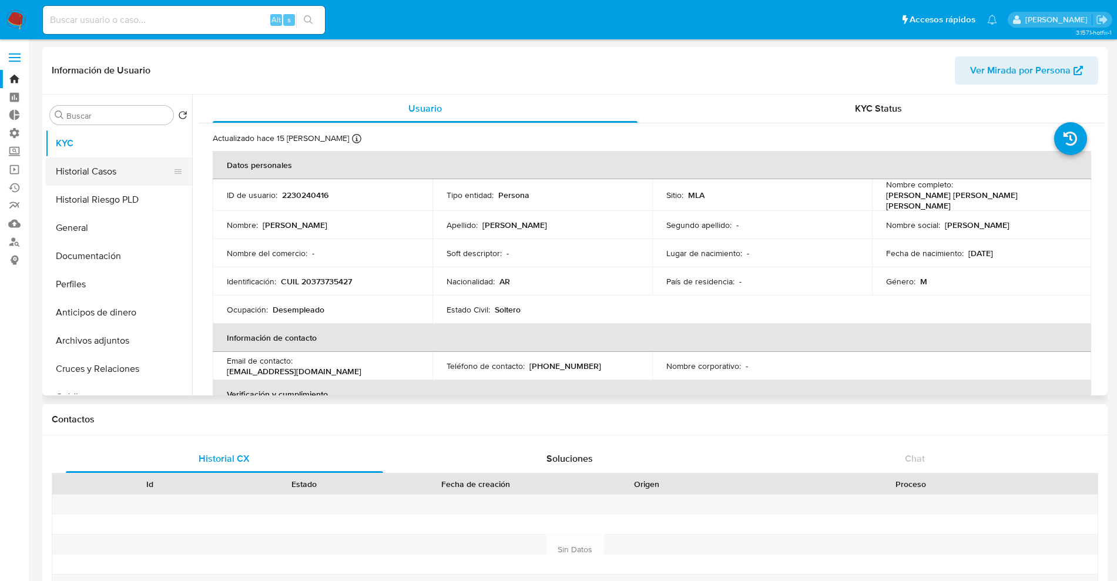
click at [123, 172] on button "Historial Casos" at bounding box center [114, 172] width 138 height 28
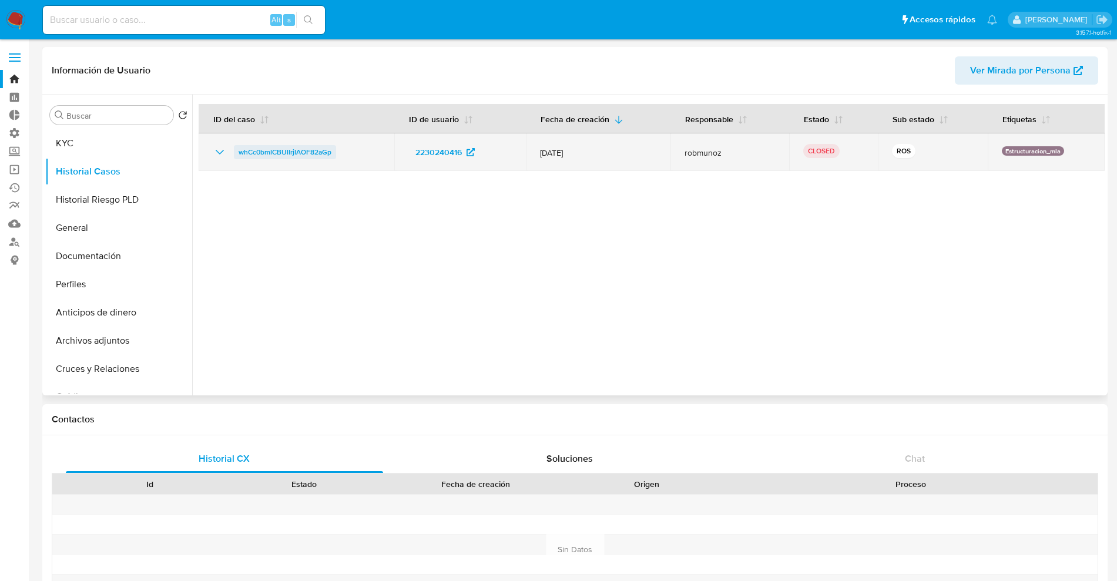
click at [315, 152] on span "whCc0bmICBUlIrjIAOF82aGp" at bounding box center [285, 152] width 93 height 14
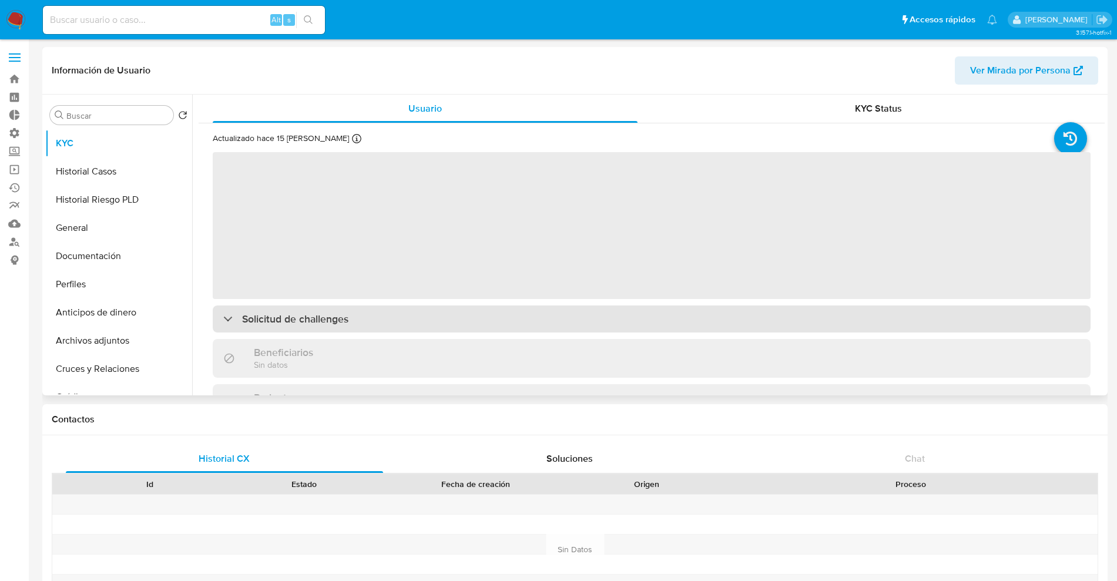
select select "10"
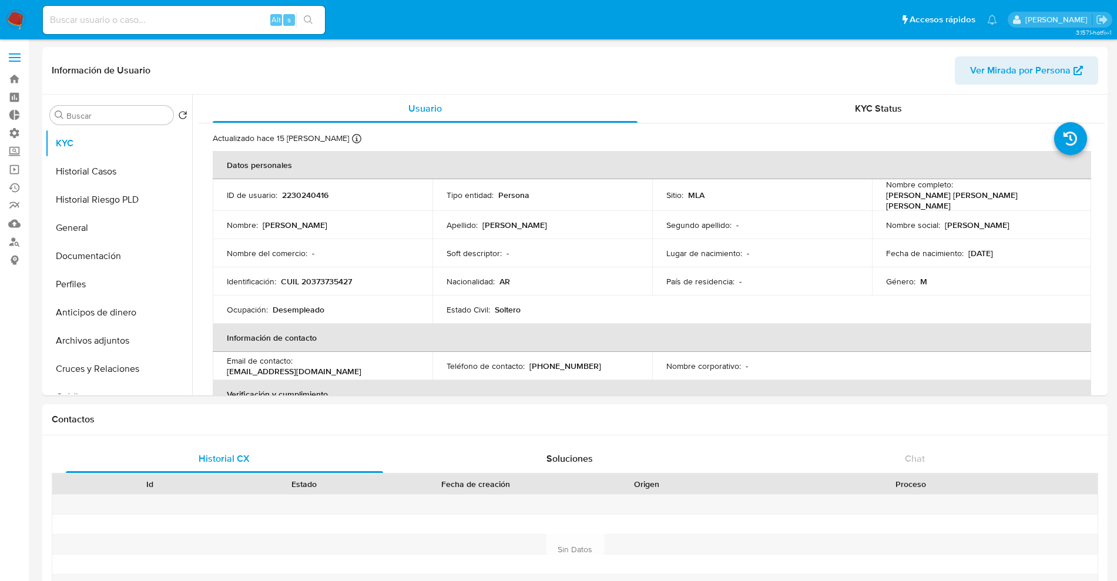
click at [149, 26] on div "Alt s" at bounding box center [184, 20] width 282 height 28
click at [149, 26] on input at bounding box center [184, 19] width 282 height 15
paste input "l2hLL5wjbE9dsAewzVfoAPcx"
type input "l2hLL5wjbE9dsAewzVfoAPcx"
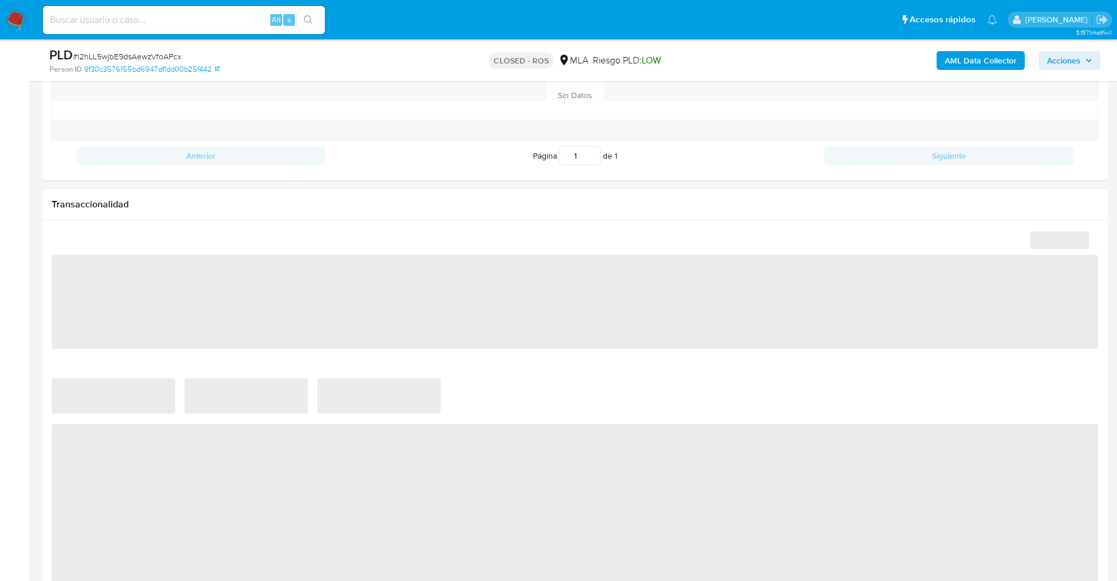
select select "10"
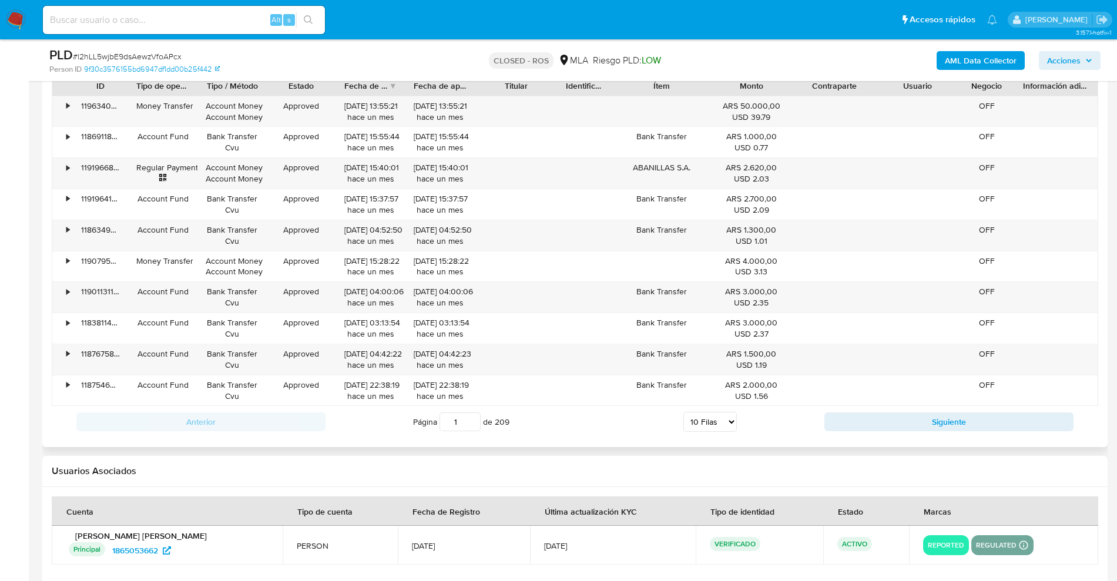
scroll to position [1424, 0]
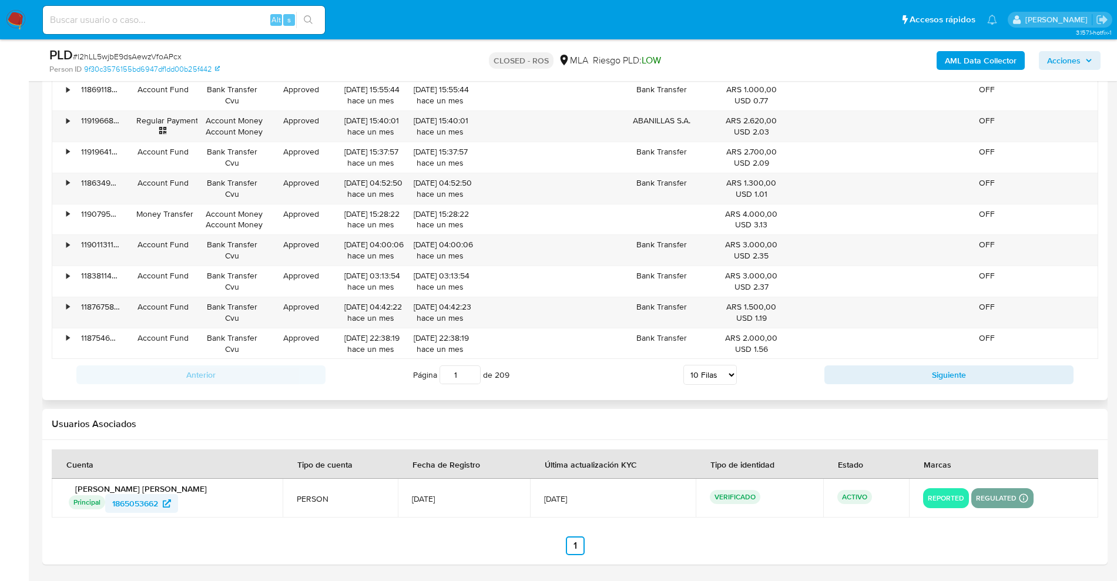
drag, startPoint x: 110, startPoint y: 516, endPoint x: 158, endPoint y: 498, distance: 50.8
click at [158, 498] on td "Horacio Alberto Rodriguez Principal Identificado como usuario principal 1865053…" at bounding box center [167, 498] width 231 height 39
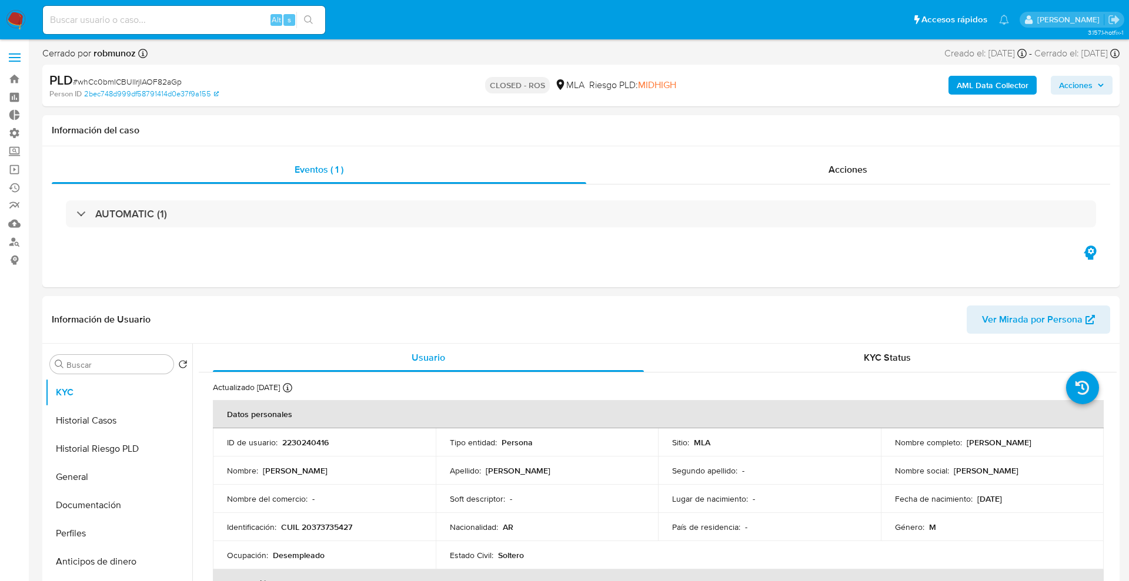
select select "10"
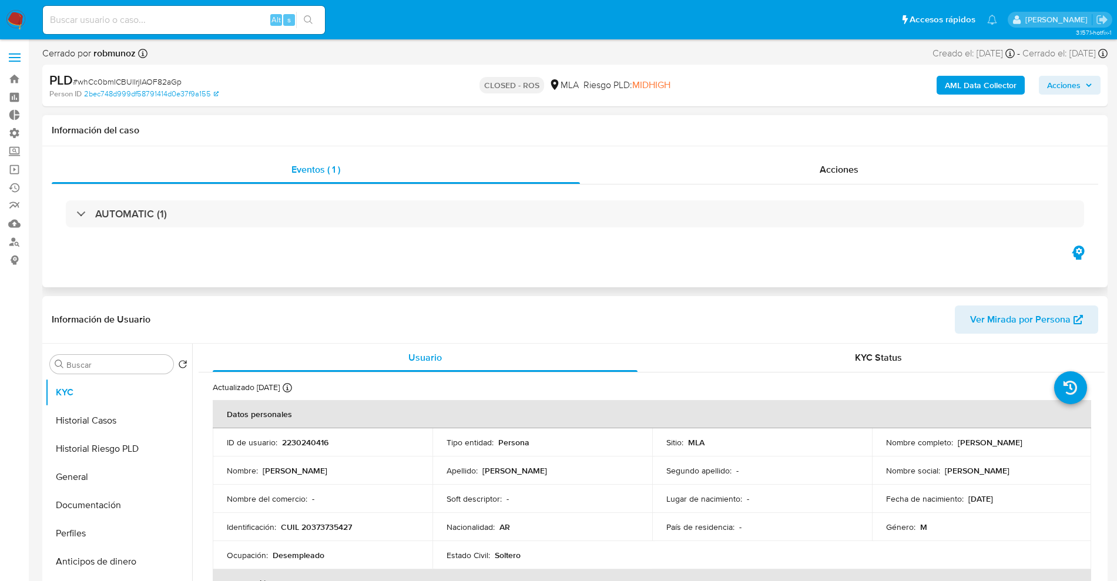
click at [158, 198] on div "AUTOMATIC (1)" at bounding box center [575, 214] width 1047 height 59
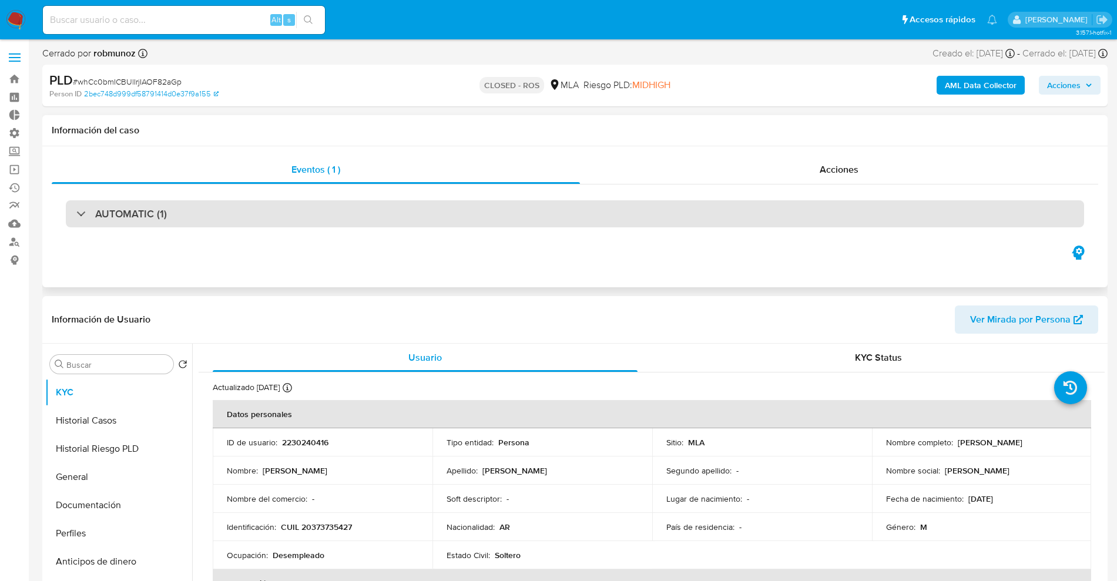
click at [147, 222] on div "AUTOMATIC (1)" at bounding box center [575, 213] width 1019 height 27
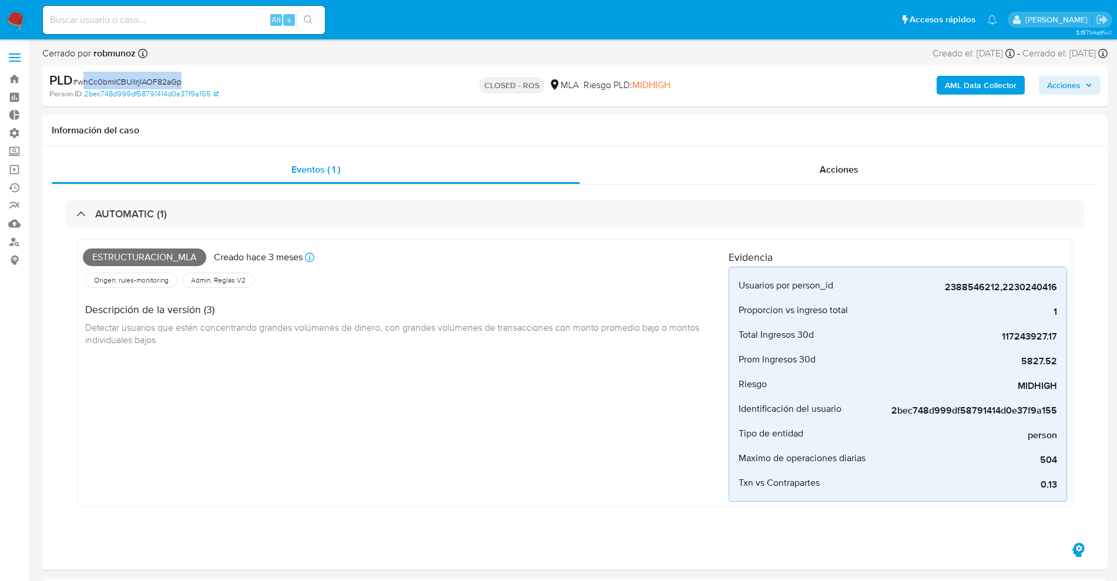
drag, startPoint x: 194, startPoint y: 82, endPoint x: 85, endPoint y: 83, distance: 109.3
click at [85, 83] on div "PLD # whCc0bmICBUlIrjIAOF82aGp" at bounding box center [222, 81] width 346 height 18
click at [284, 91] on div "Person ID 2bec748d999df58791414d0e37f9a155" at bounding box center [222, 94] width 347 height 11
drag, startPoint x: 821, startPoint y: 165, endPoint x: 812, endPoint y: 169, distance: 10.3
click at [821, 165] on span "Acciones" at bounding box center [839, 170] width 39 height 14
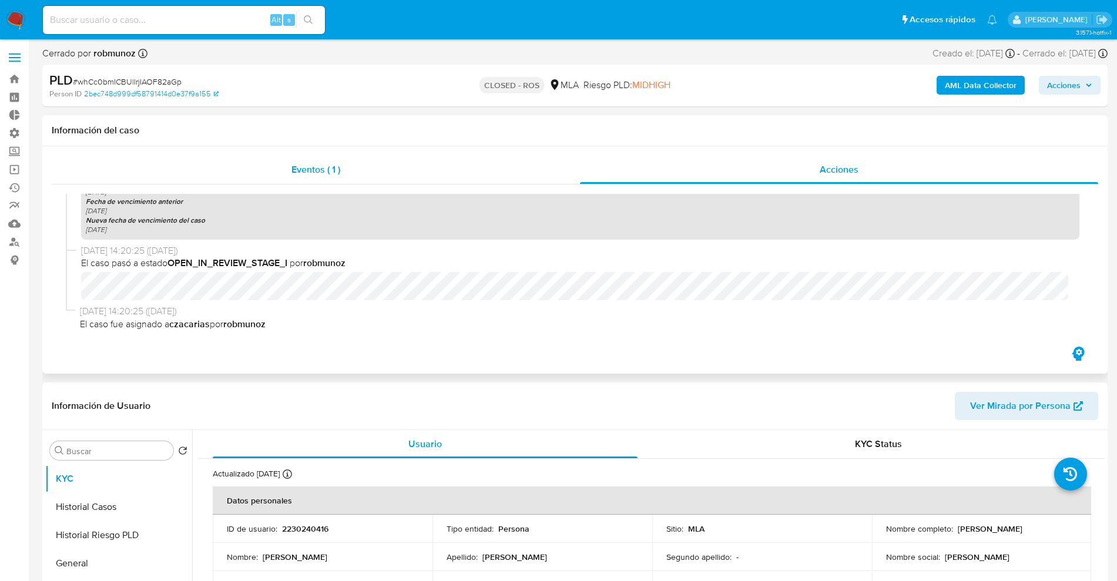
click at [339, 168] on span "Eventos ( 1 )" at bounding box center [316, 170] width 49 height 14
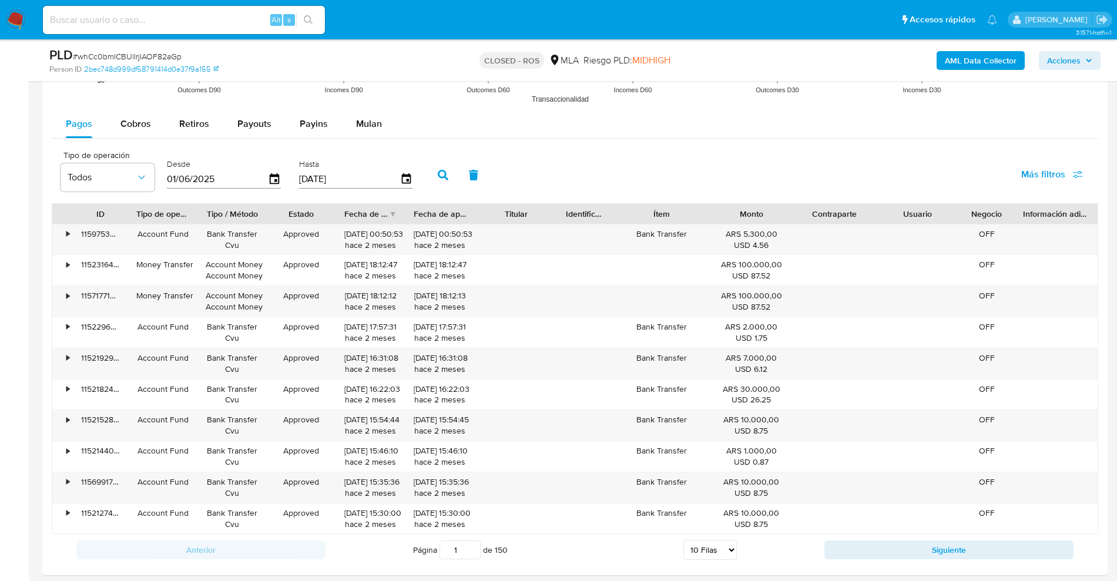
scroll to position [514, 0]
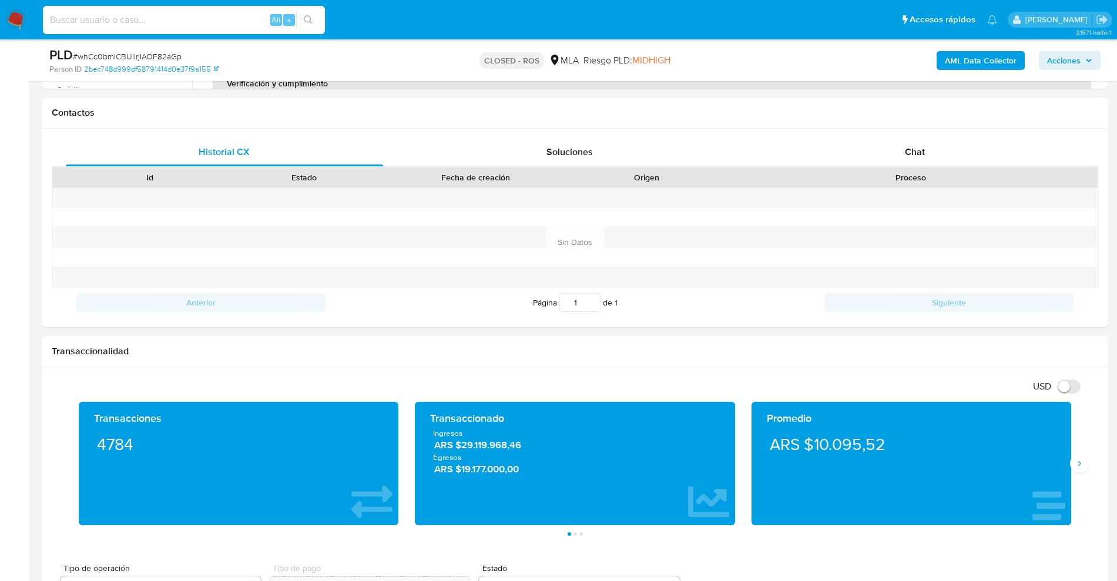
click at [128, 19] on input at bounding box center [184, 19] width 282 height 15
paste input "6211ff2254445f62bbb44a5b332d8b07"
type input "6211ff2254445f62bbb44a5b332d8b07"
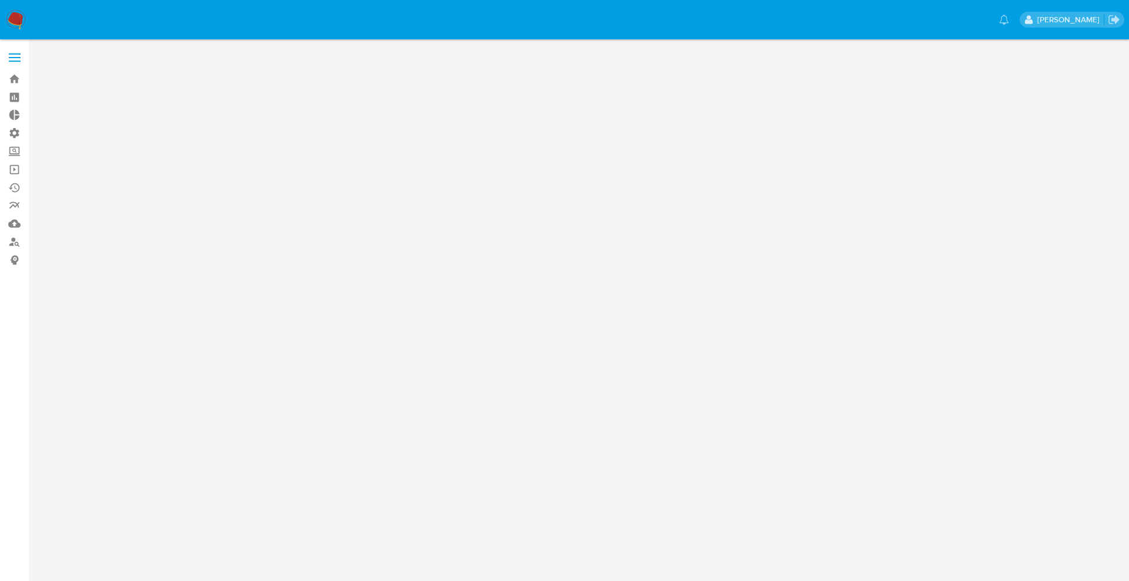
drag, startPoint x: 180, startPoint y: 59, endPoint x: 136, endPoint y: 4, distance: 71.1
click at [168, 35] on div "Pausado Ver notificaciones Santiago Greco Bandeja Tablero Tablero Externo Admin…" at bounding box center [564, 290] width 1129 height 581
click at [14, 15] on img at bounding box center [16, 20] width 20 height 20
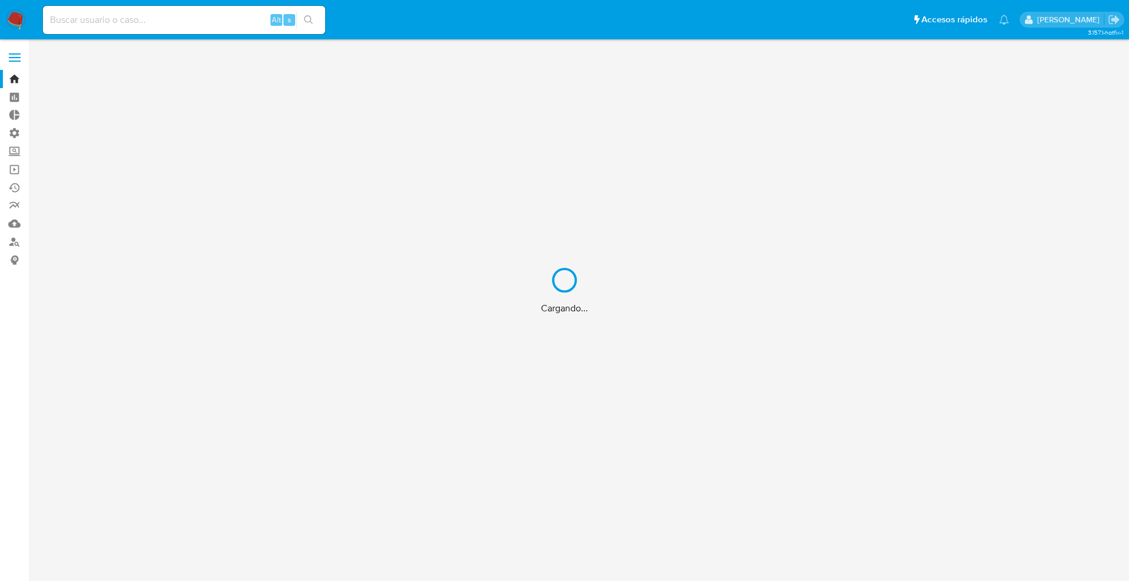
click at [179, 22] on div "Cargando..." at bounding box center [564, 290] width 1129 height 581
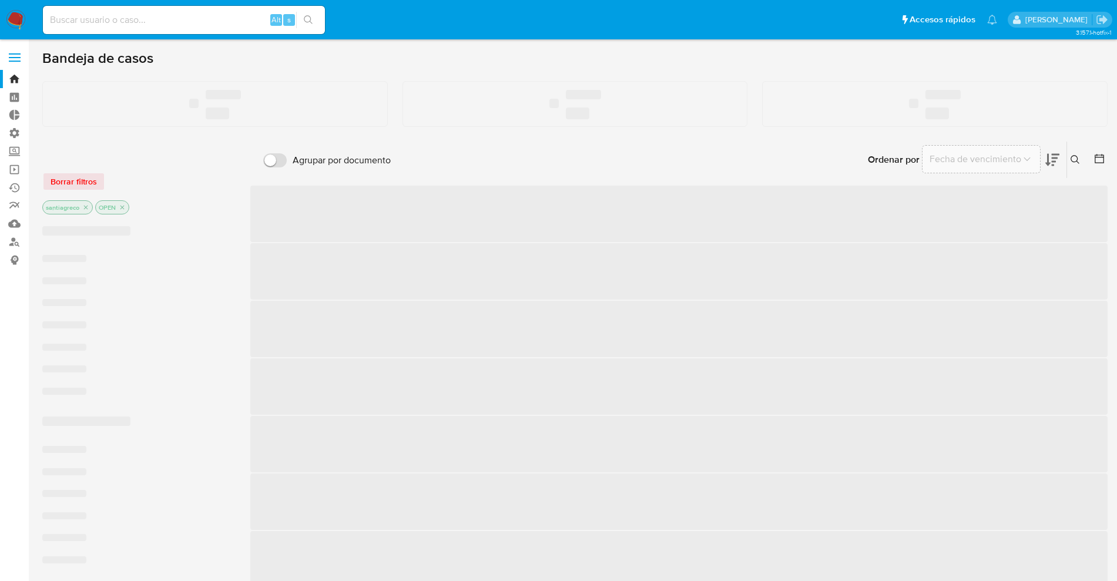
click at [161, 25] on input at bounding box center [184, 19] width 282 height 15
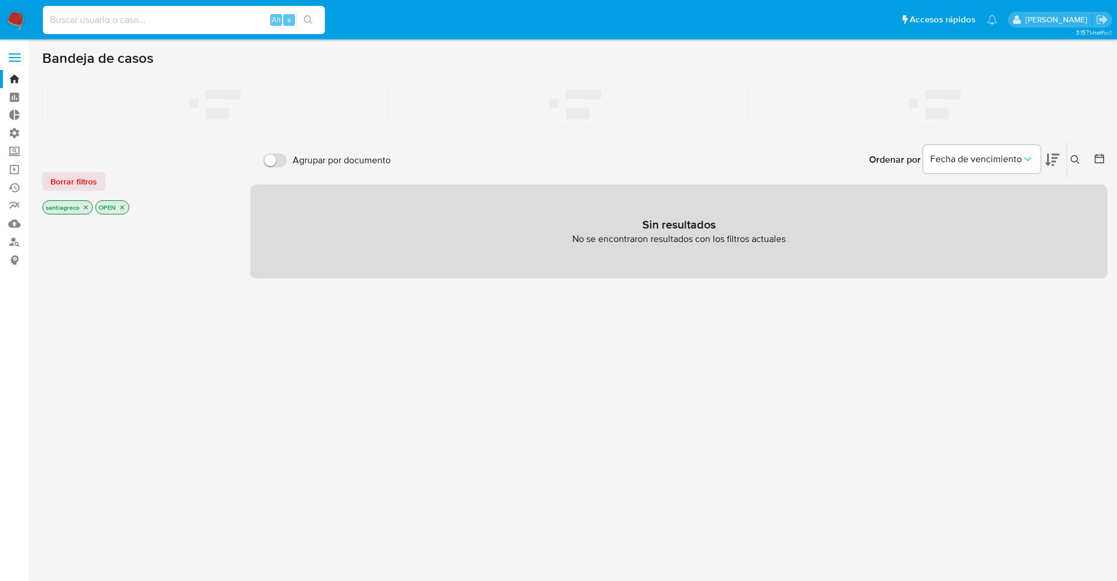
paste input "6211ff2254445f62bbb44a5b332d8b07"
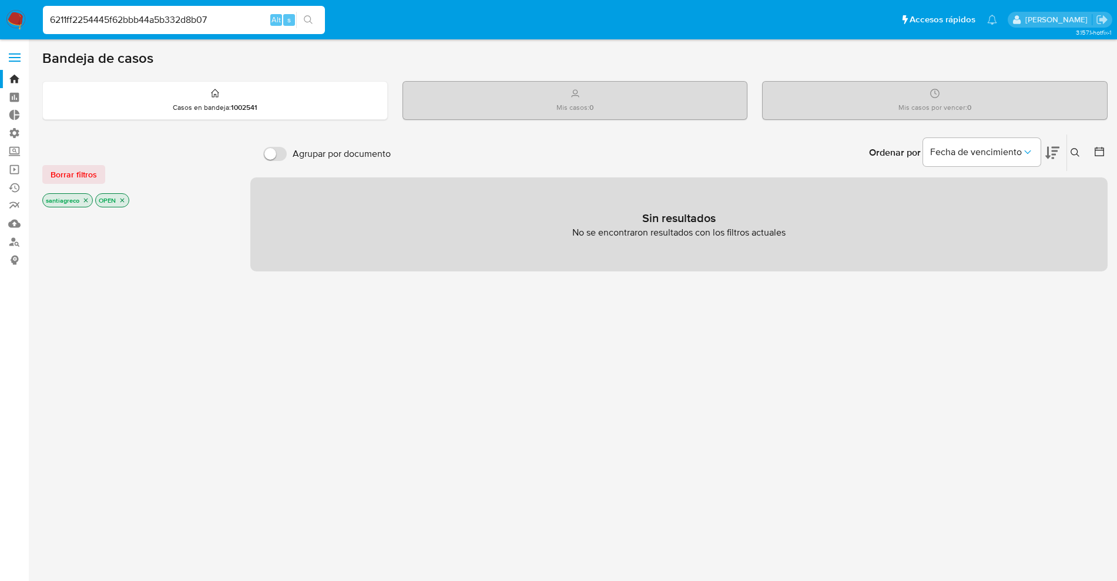
type input "6211ff2254445f62bbb44a5b332d8b07"
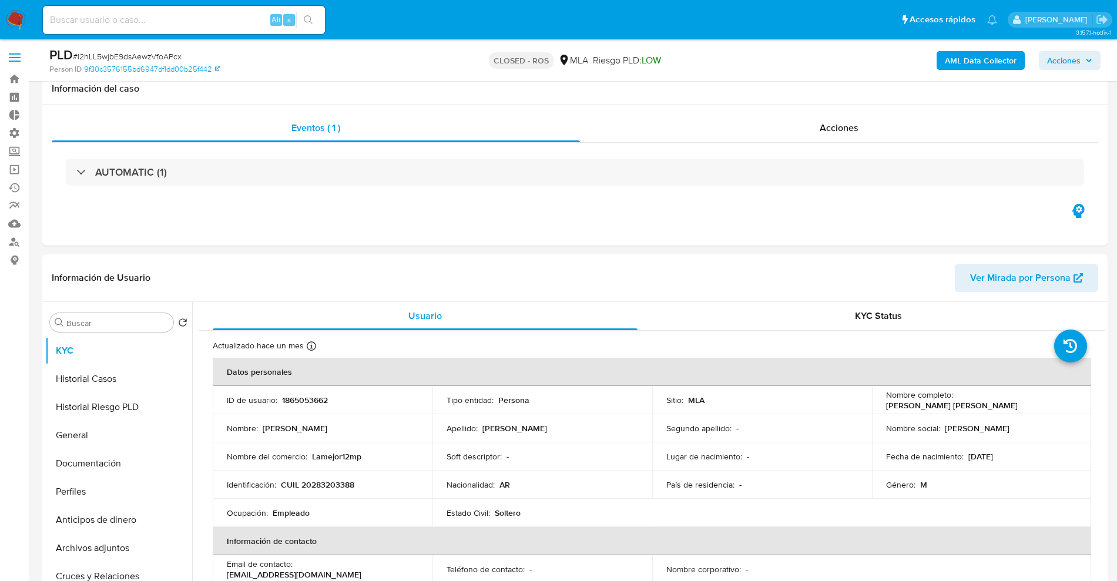
select select "10"
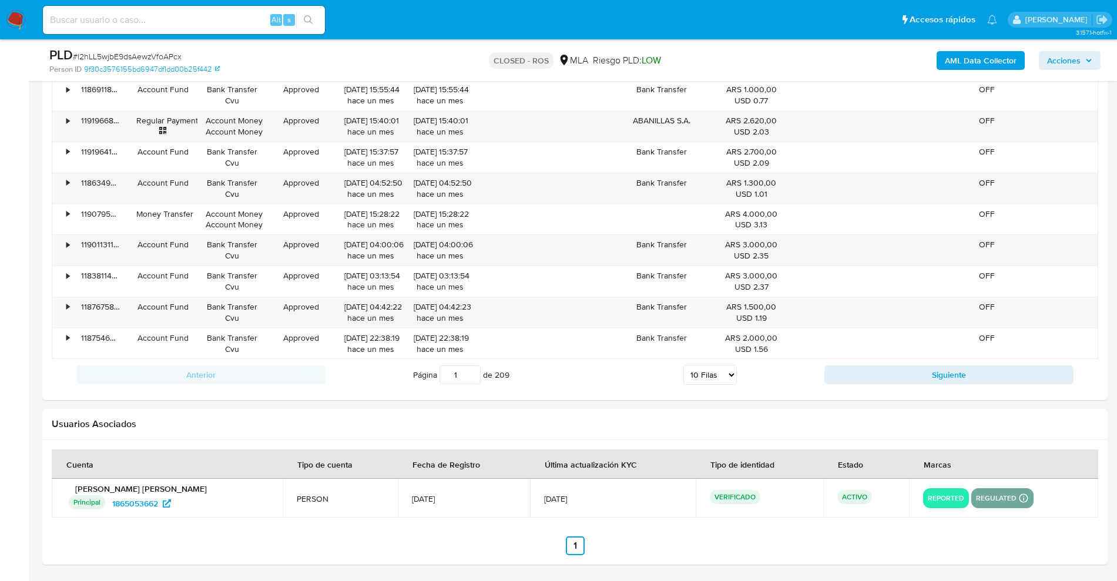
click at [216, 16] on input at bounding box center [184, 19] width 282 height 15
paste input "1865053662"
type input "1865053662"
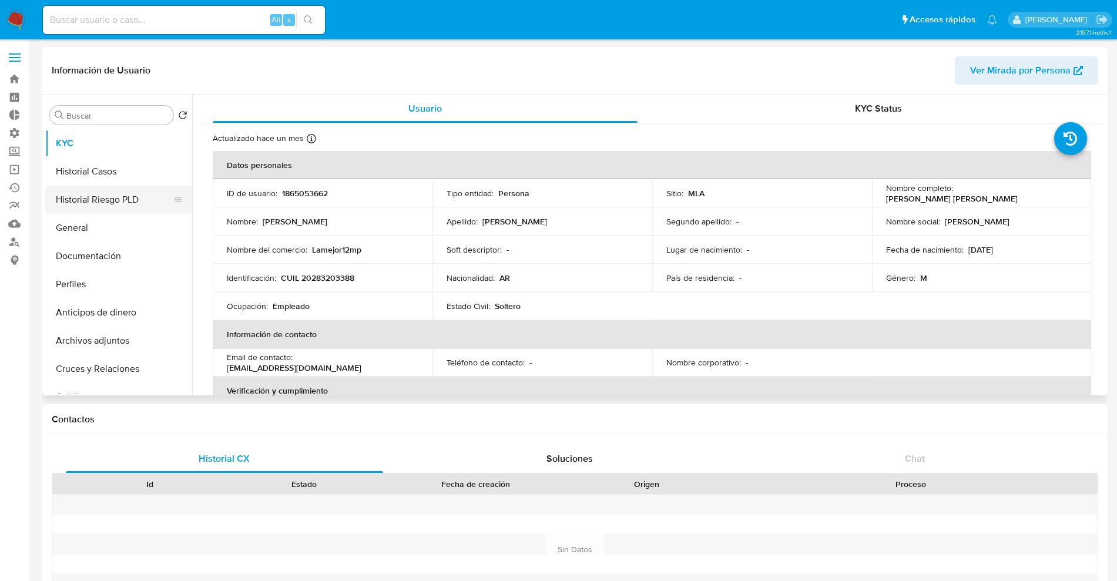
select select "10"
click at [115, 174] on button "Historial Casos" at bounding box center [114, 172] width 138 height 28
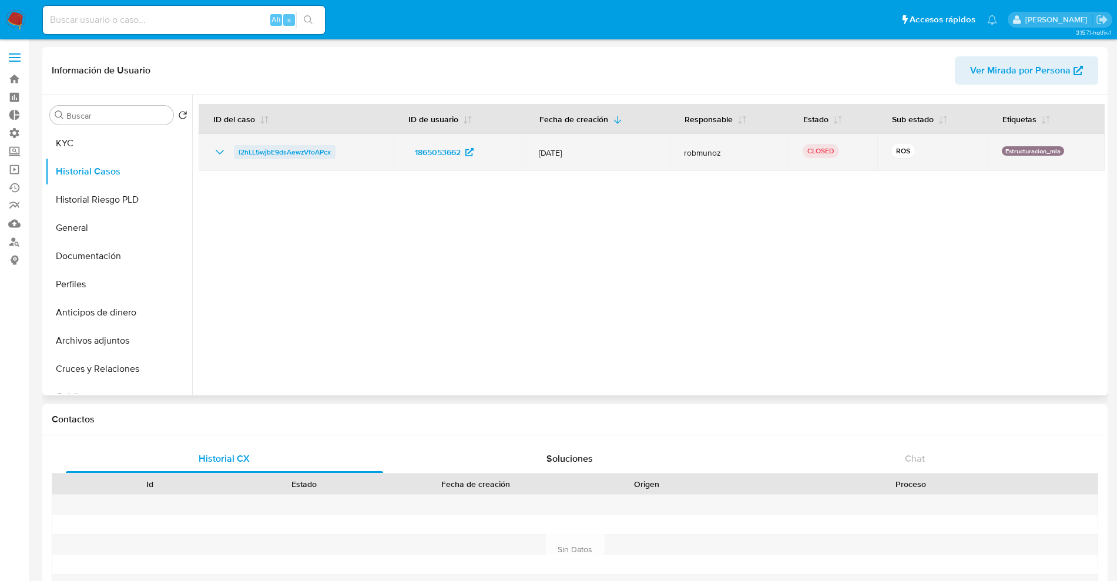
click at [302, 156] on span "l2hLL5wjbE9dsAewzVfoAPcx" at bounding box center [285, 152] width 92 height 14
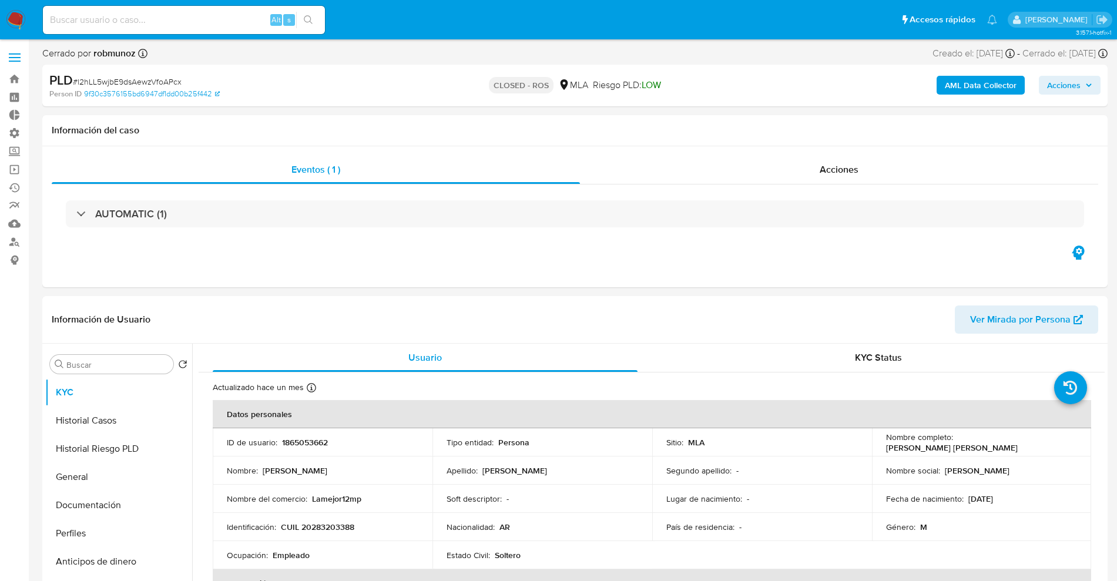
select select "10"
